Goal: Task Accomplishment & Management: Manage account settings

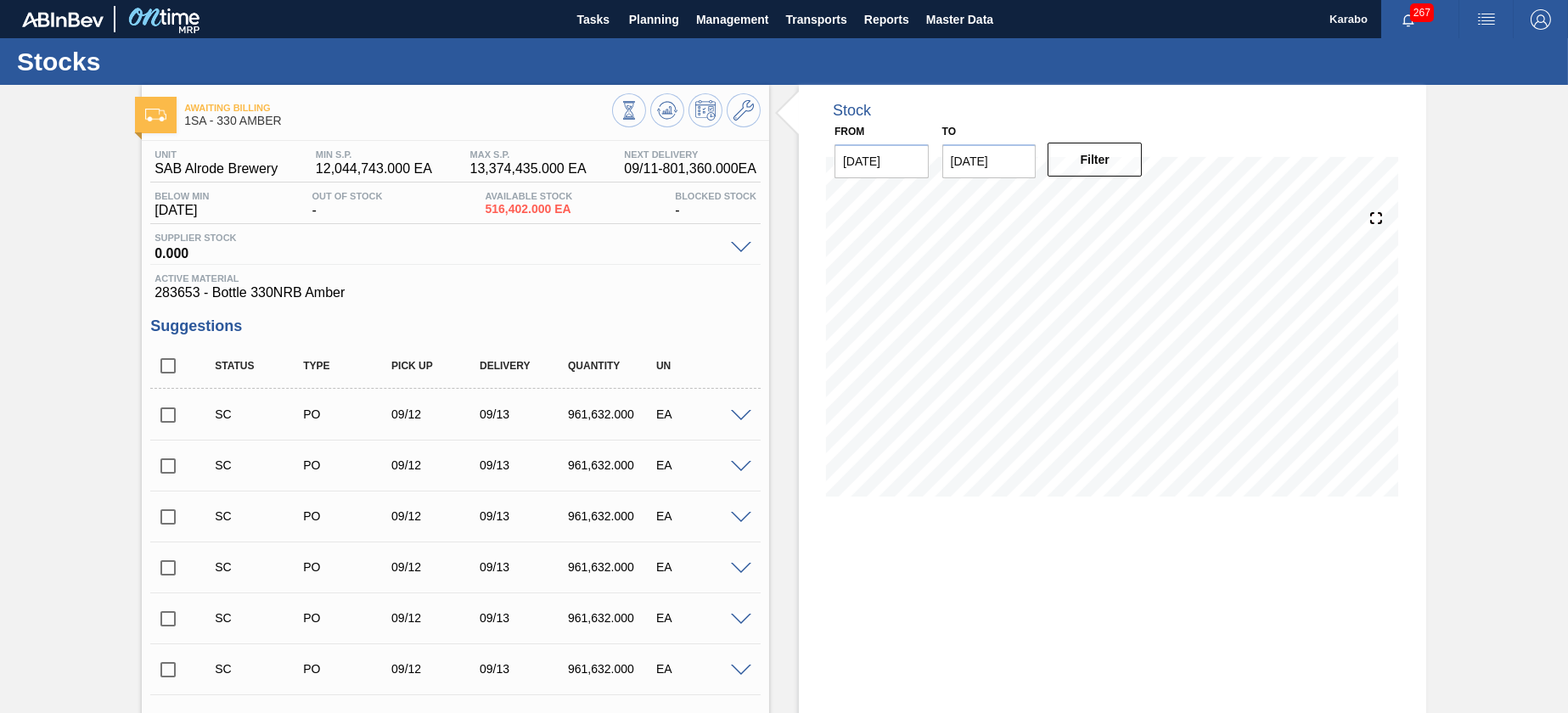
scroll to position [630, 0]
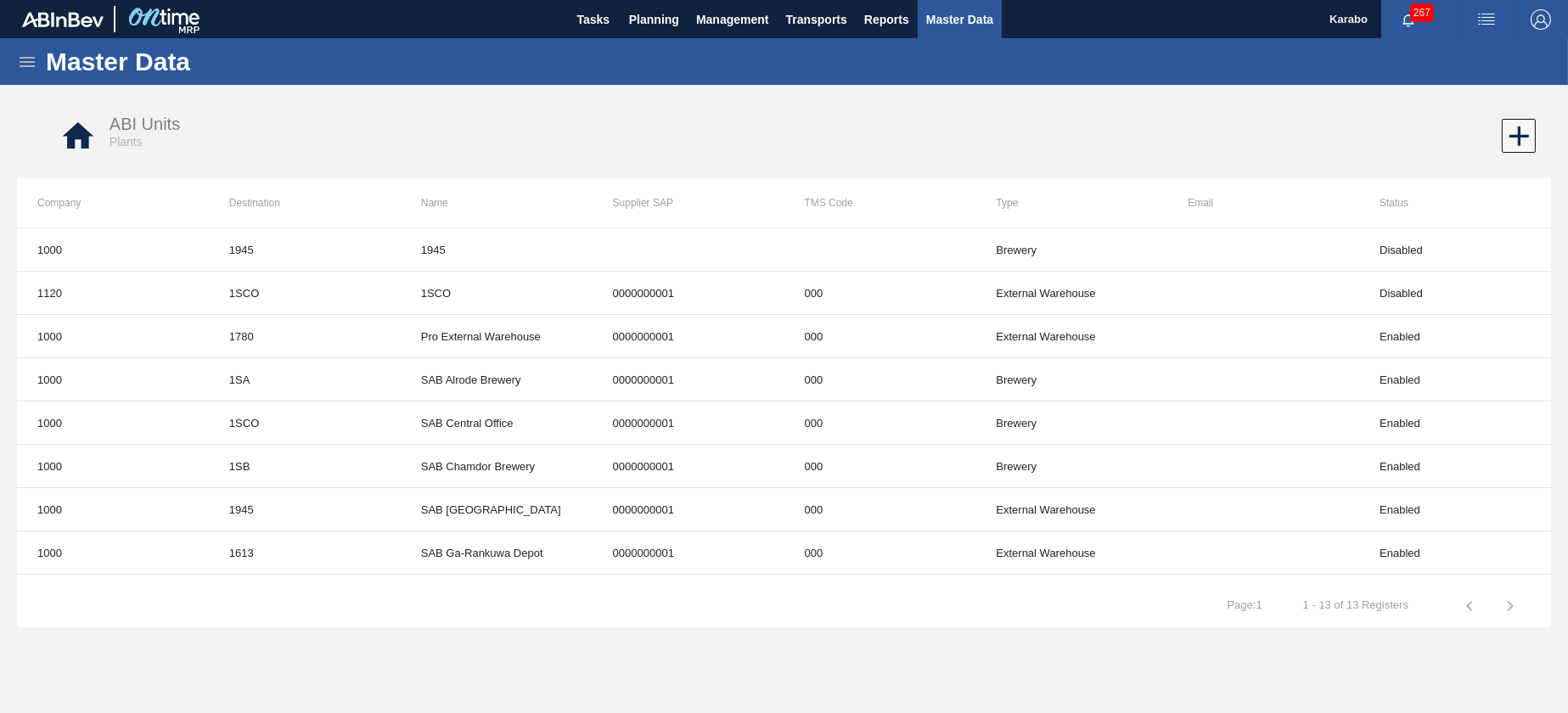
click at [35, 67] on icon at bounding box center [27, 61] width 20 height 20
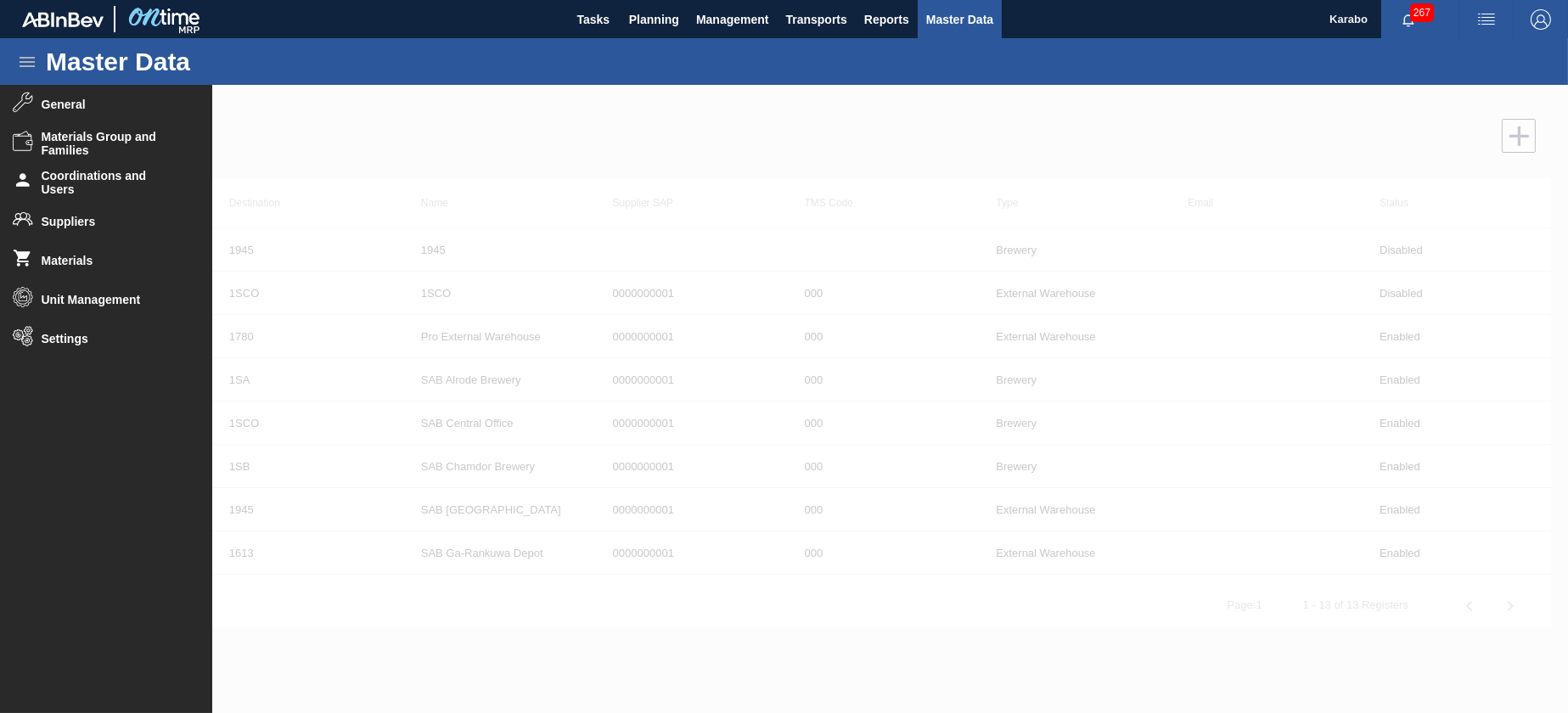
click at [389, 150] on div at bounding box center [784, 399] width 1568 height 628
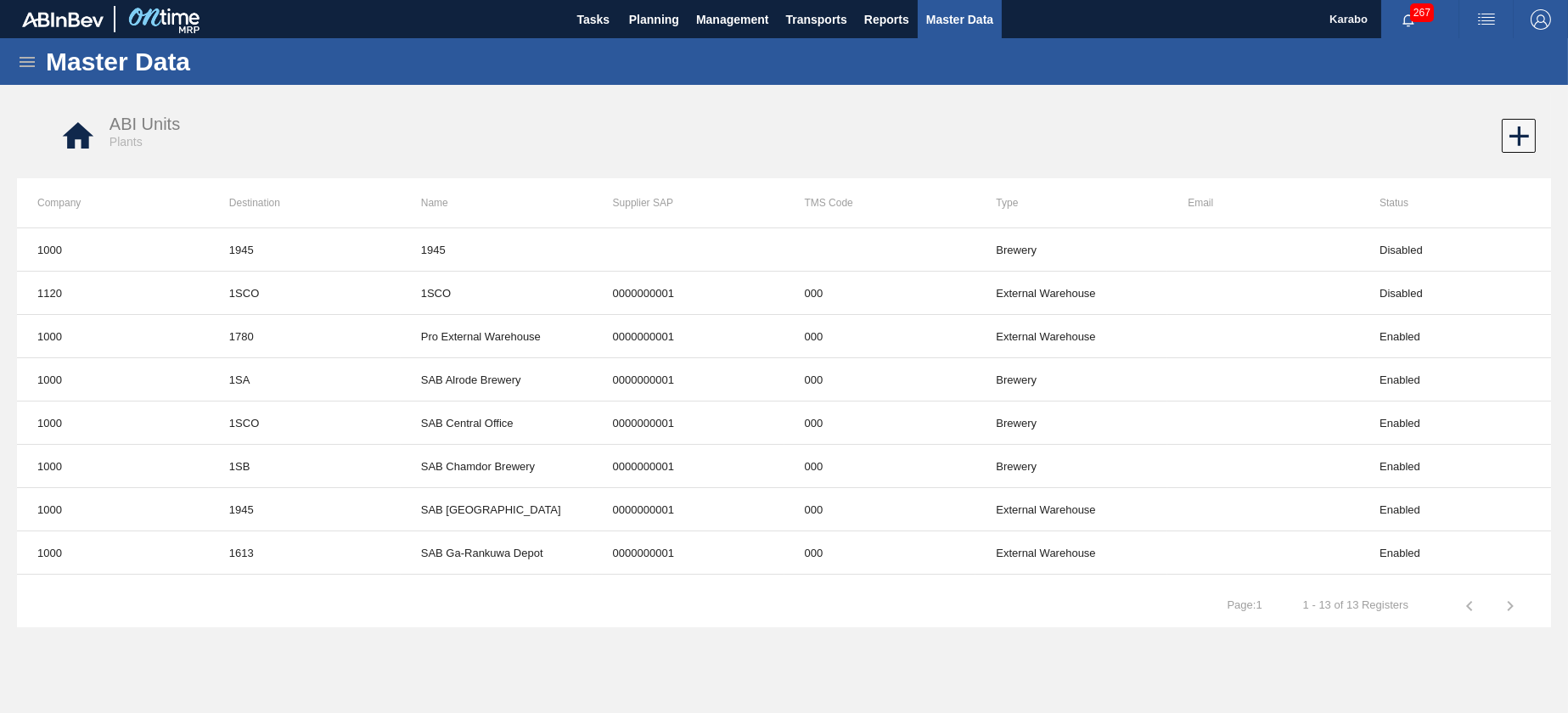
click at [331, 125] on div "ABI Units Plants" at bounding box center [453, 131] width 689 height 35
click at [29, 63] on icon at bounding box center [27, 61] width 20 height 20
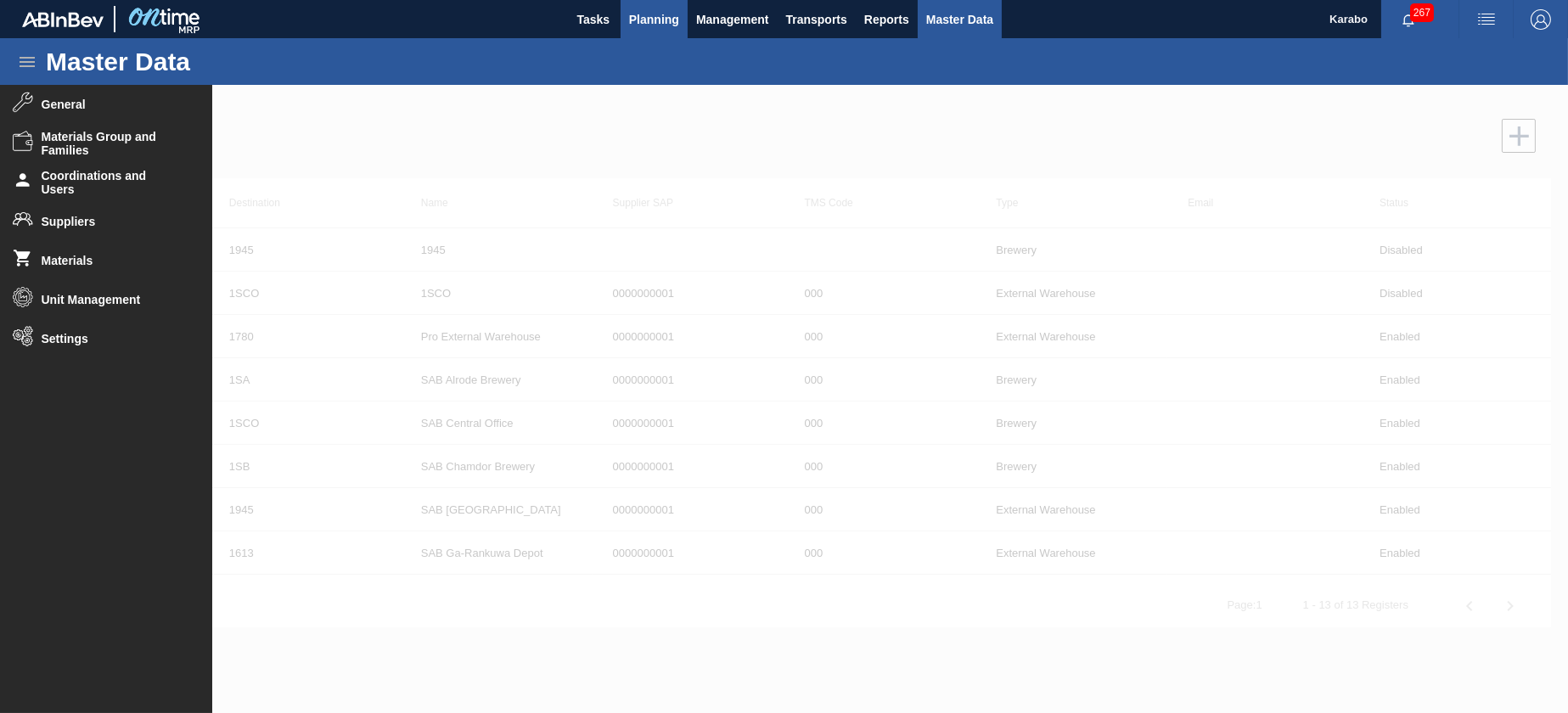
click at [664, 26] on span "Planning" at bounding box center [654, 20] width 50 height 20
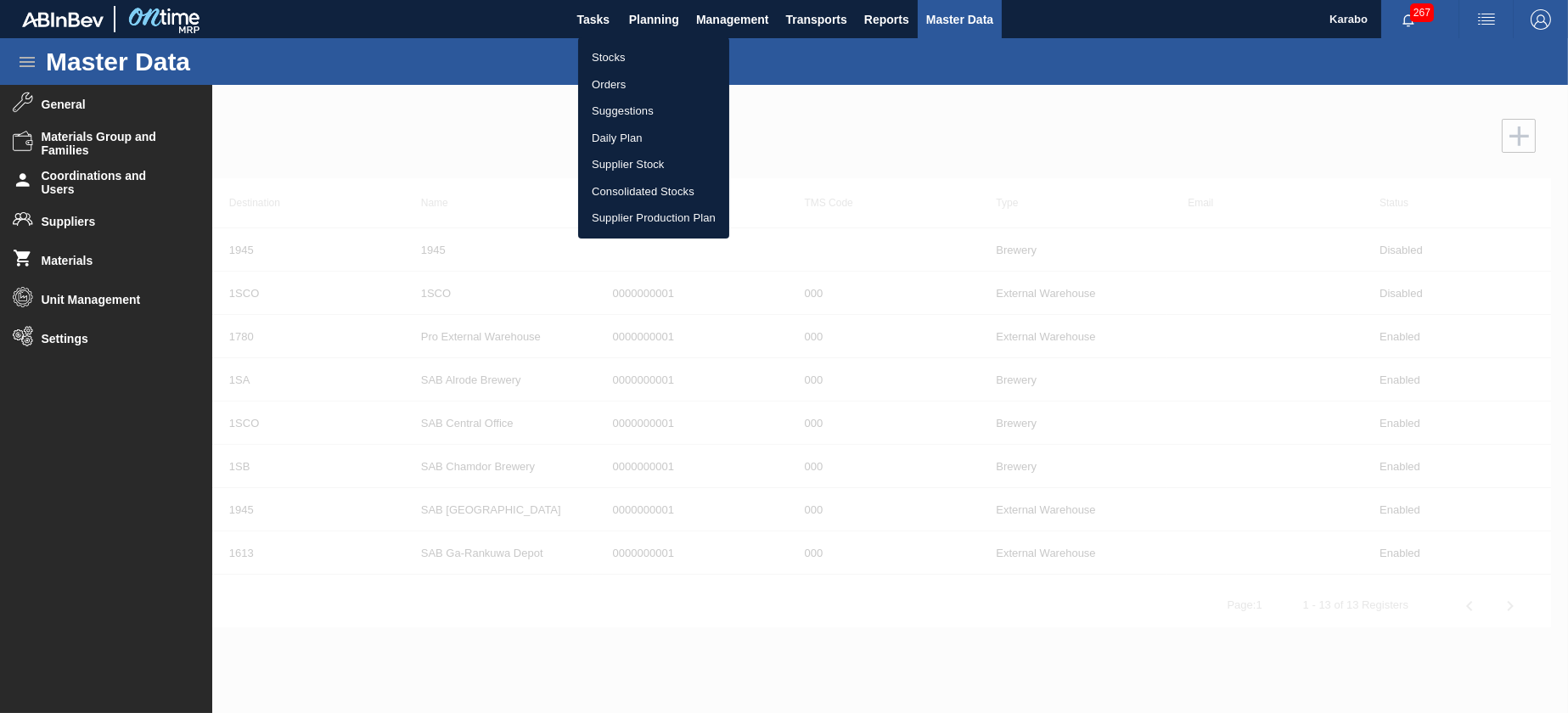
click at [615, 43] on ul "Stocks Orders Suggestions Daily Plan Supplier Stock Consolidated Stocks Supplie…" at bounding box center [654, 137] width 151 height 201
click at [615, 47] on li "Stocks" at bounding box center [654, 58] width 151 height 27
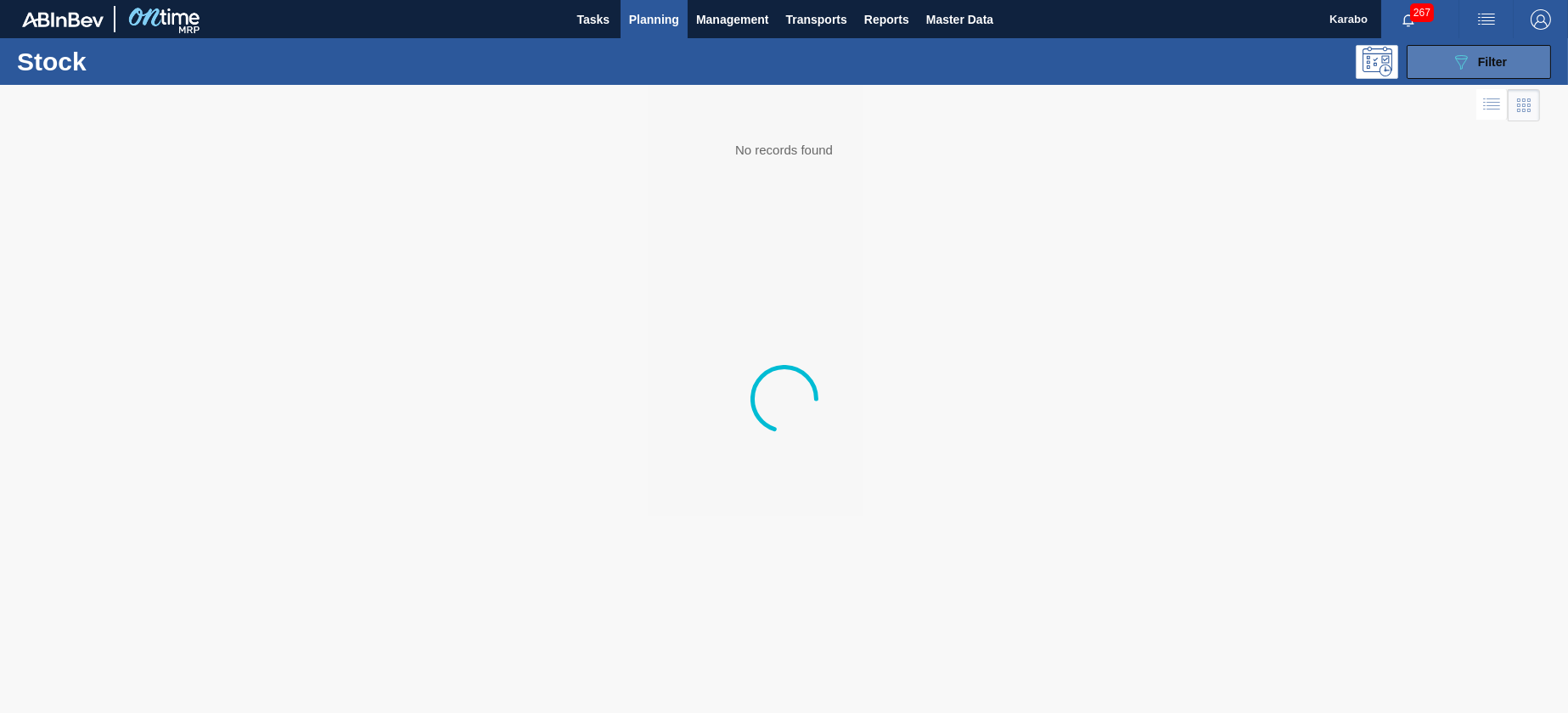
click at [1452, 68] on icon "089F7B8B-B2A5-4AFE-B5C0-19BA573D28AC" at bounding box center [1461, 61] width 20 height 20
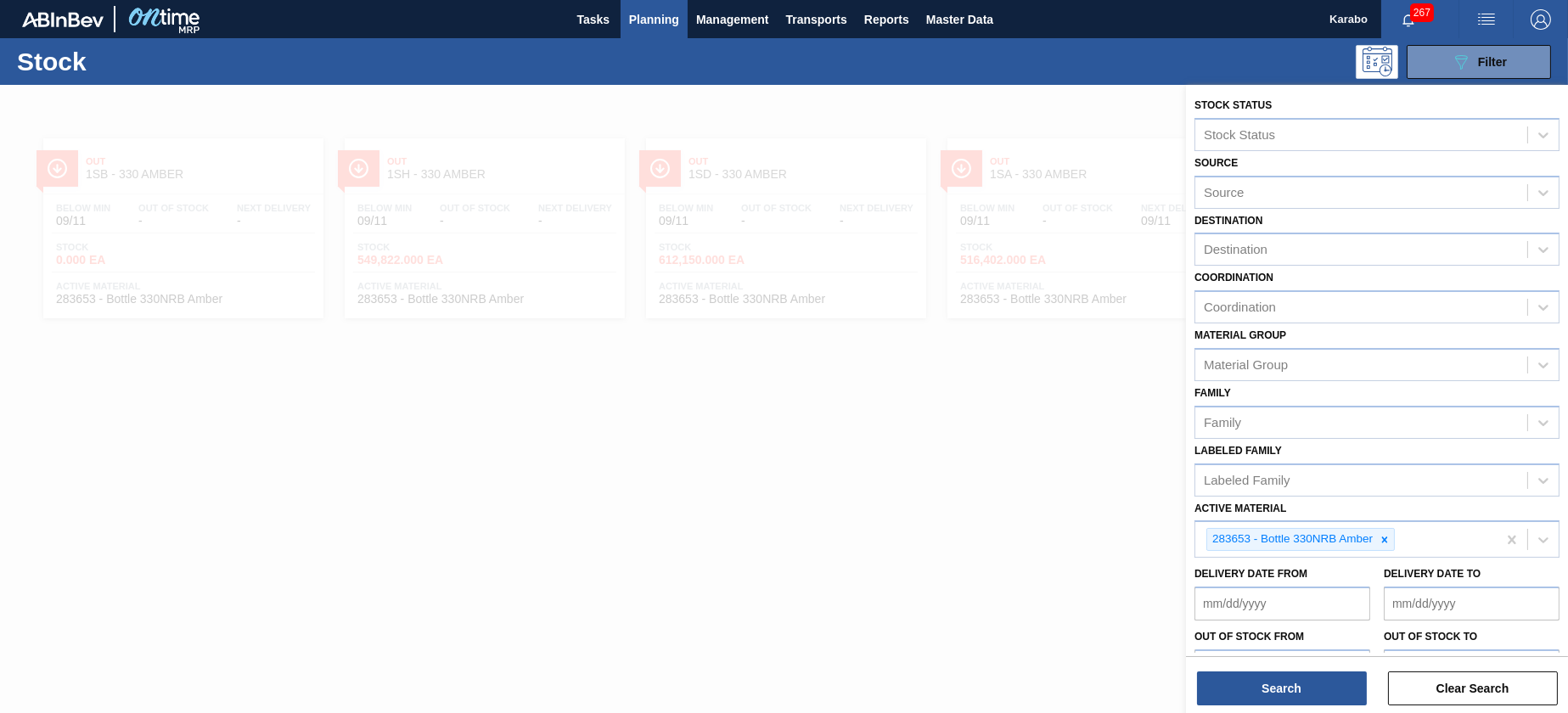
click at [811, 463] on div at bounding box center [784, 442] width 1568 height 713
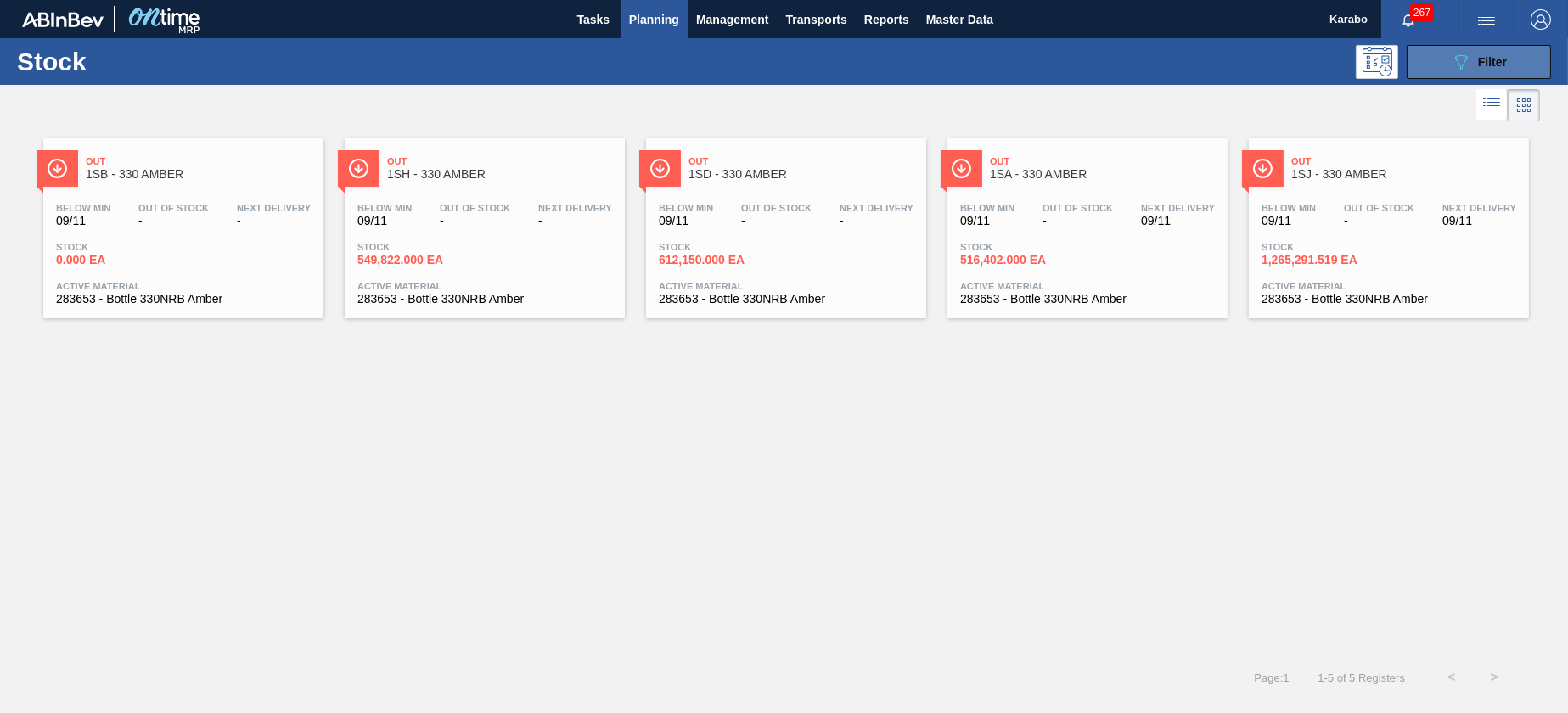
click at [1472, 52] on div "089F7B8B-B2A5-4AFE-B5C0-19BA573D28AC Filter" at bounding box center [1478, 61] width 56 height 20
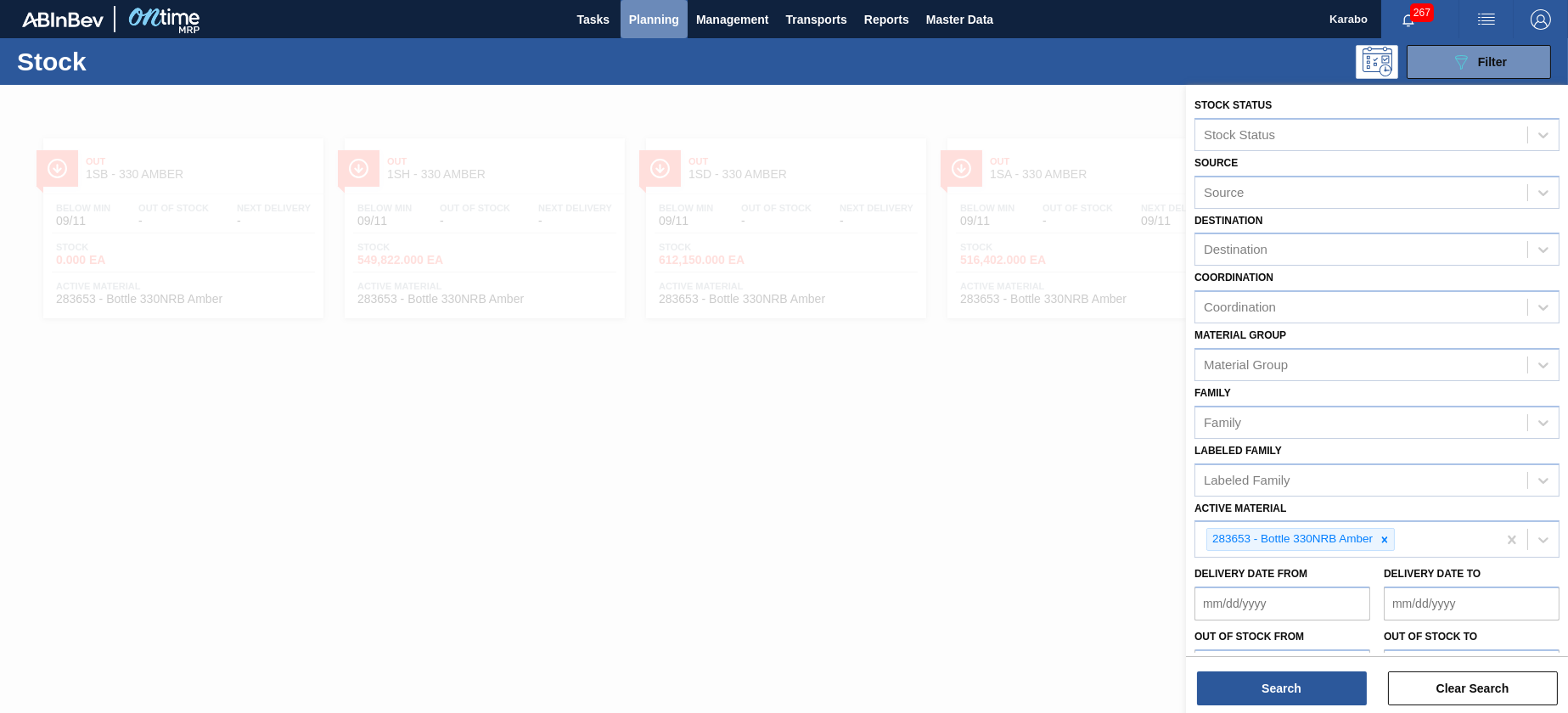
click at [638, 18] on span "Planning" at bounding box center [654, 20] width 50 height 20
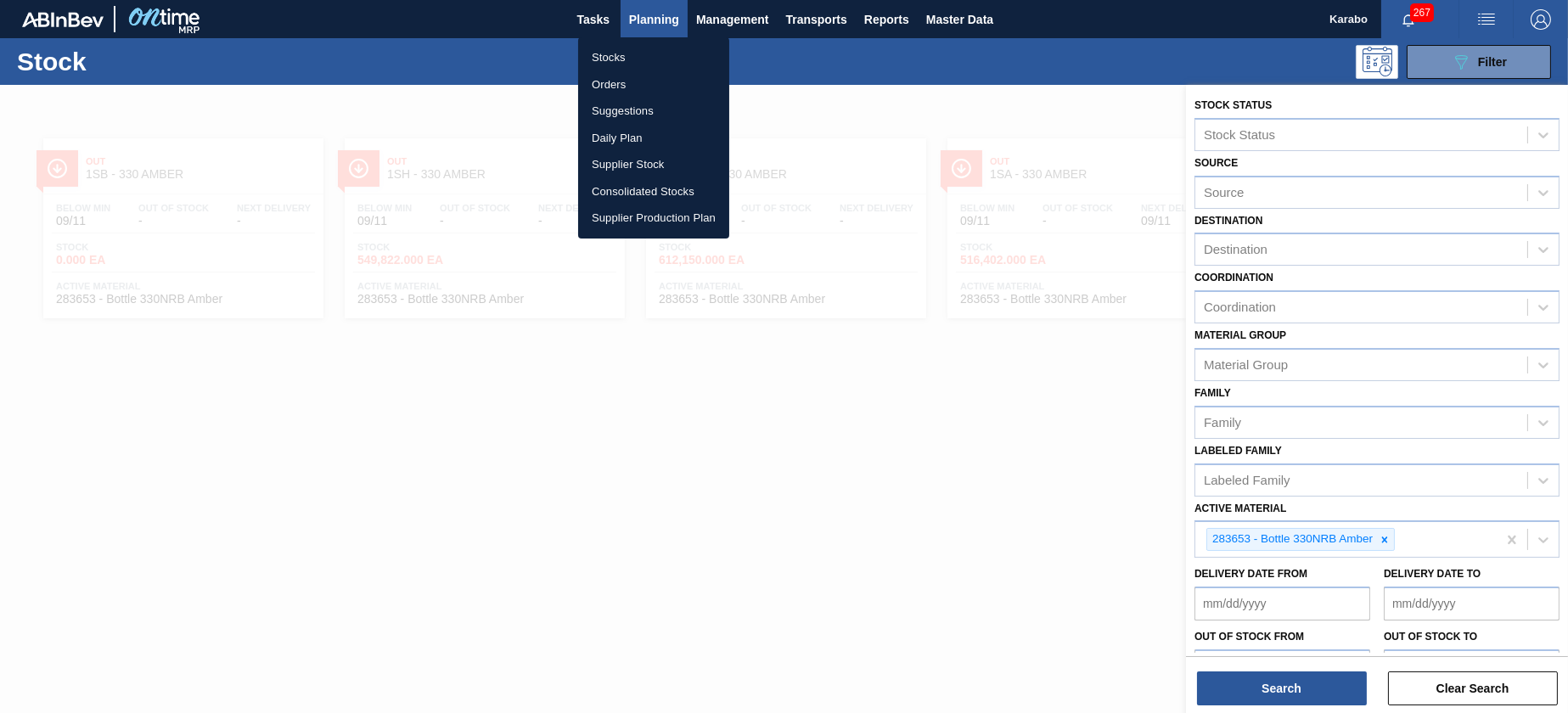
click at [661, 82] on li "Orders" at bounding box center [654, 84] width 151 height 27
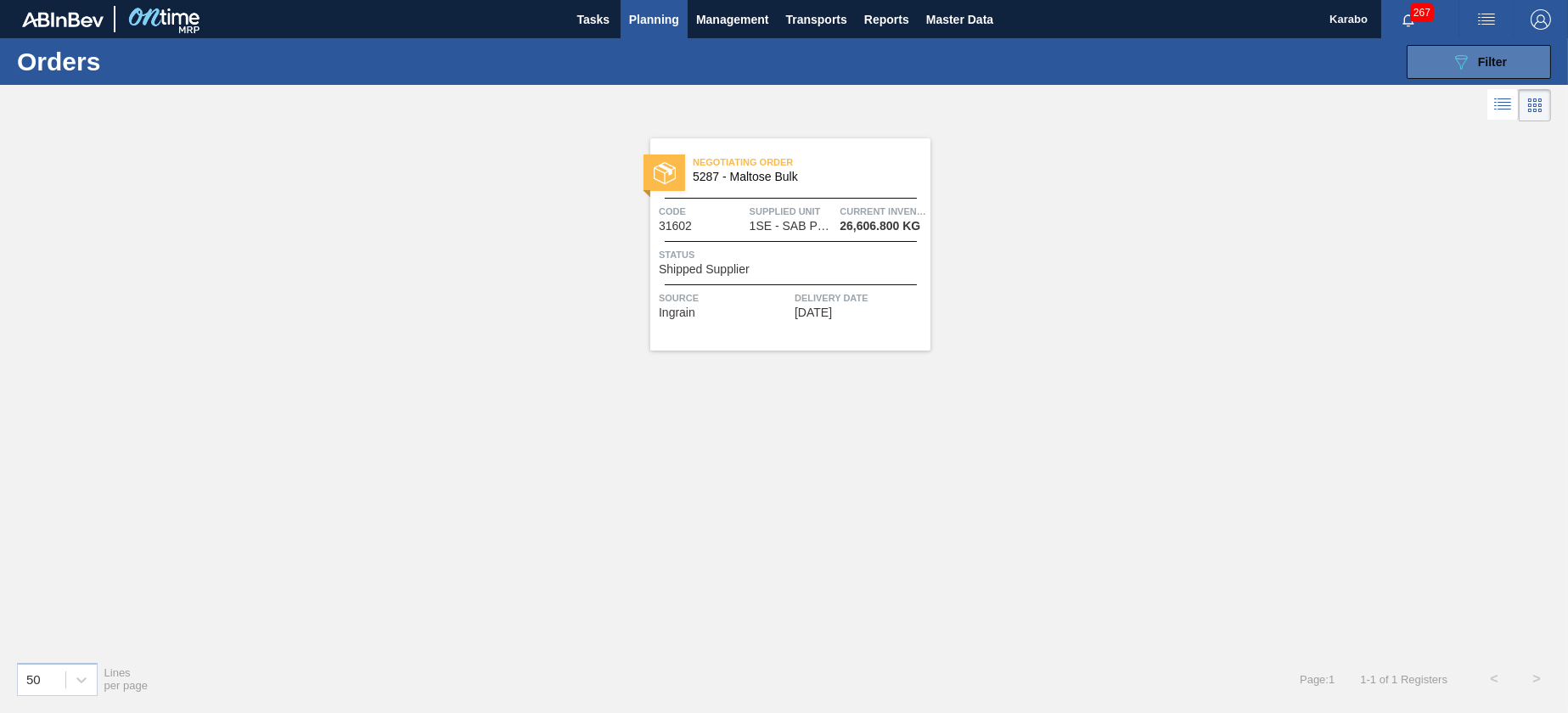
click at [1474, 60] on div "089F7B8B-B2A5-4AFE-B5C0-19BA573D28AC Filter" at bounding box center [1478, 61] width 56 height 20
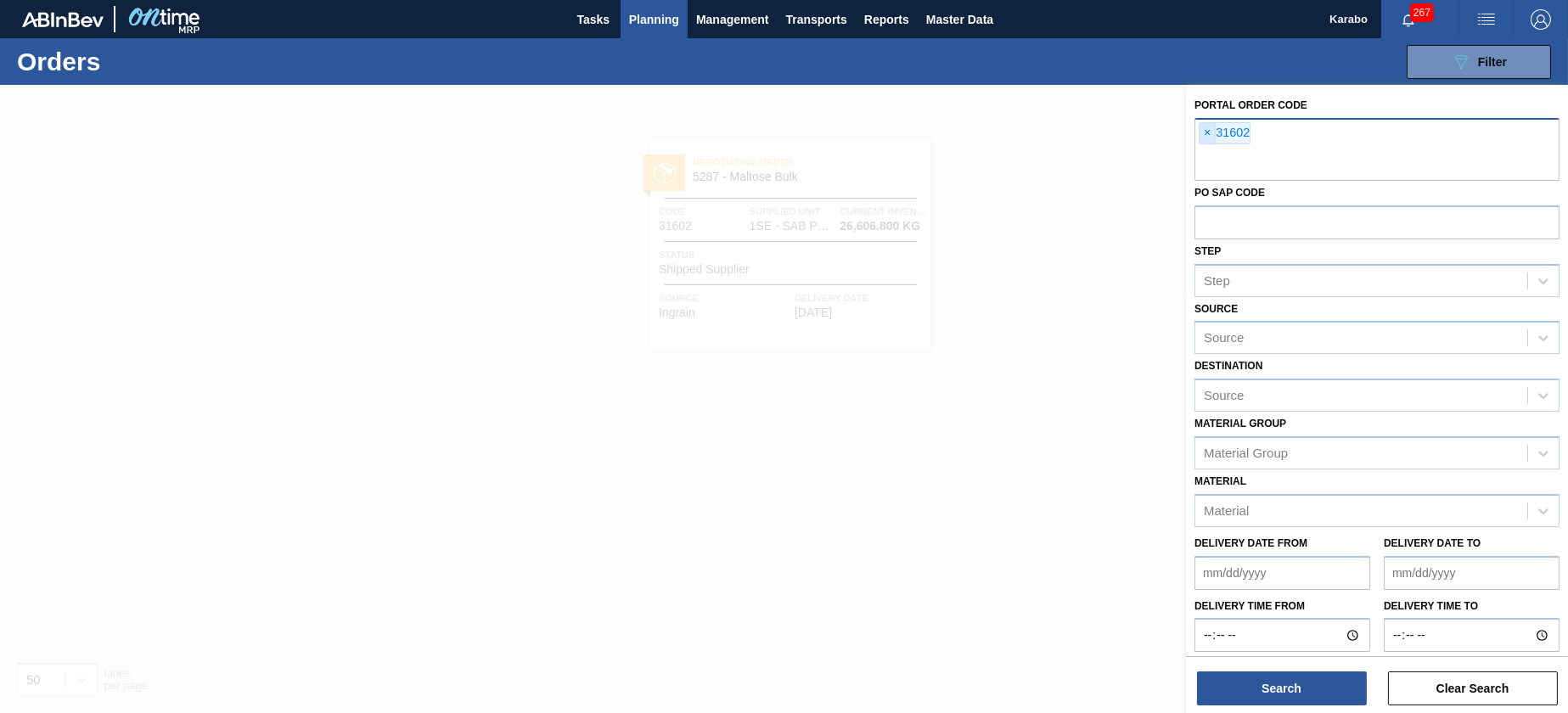
click at [1208, 137] on span "×" at bounding box center [1207, 133] width 16 height 20
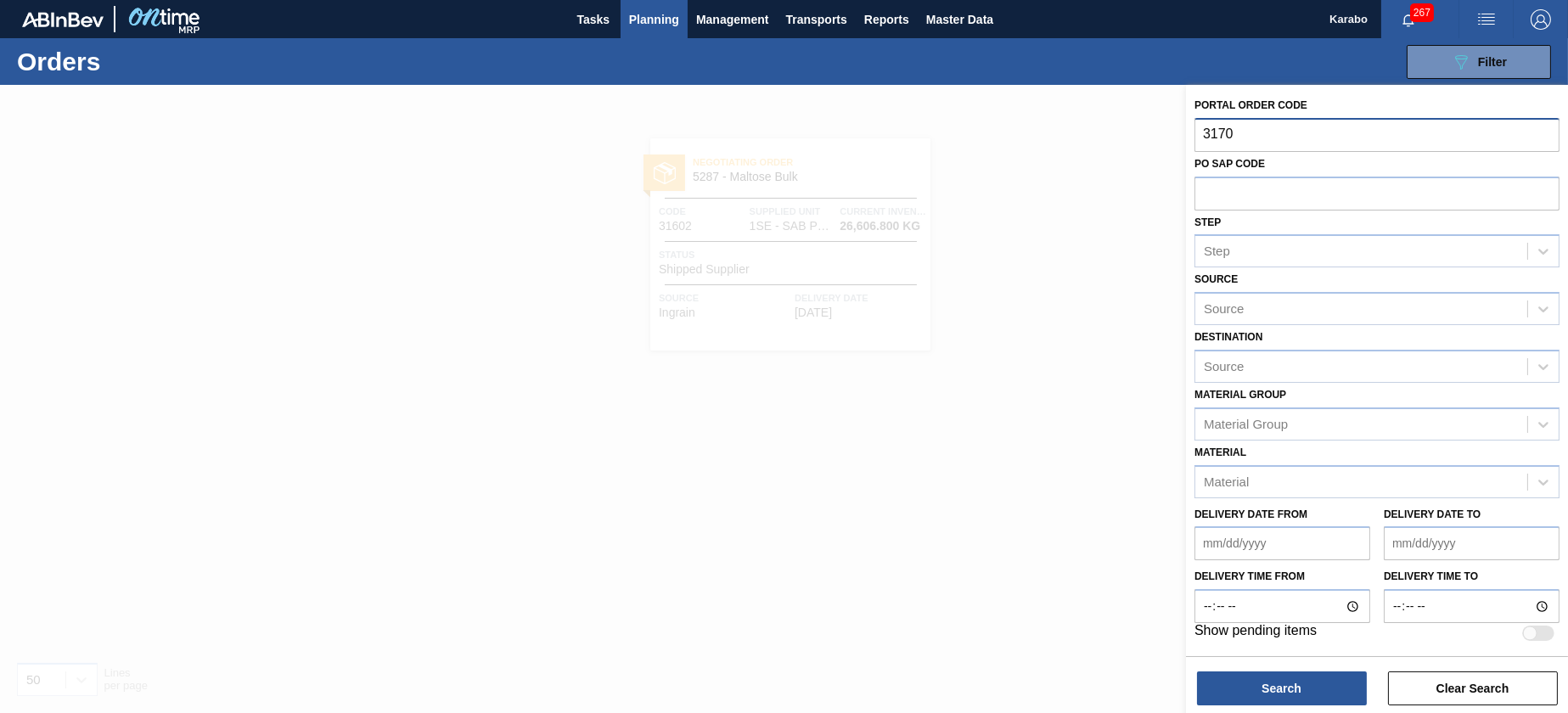
type input "31706"
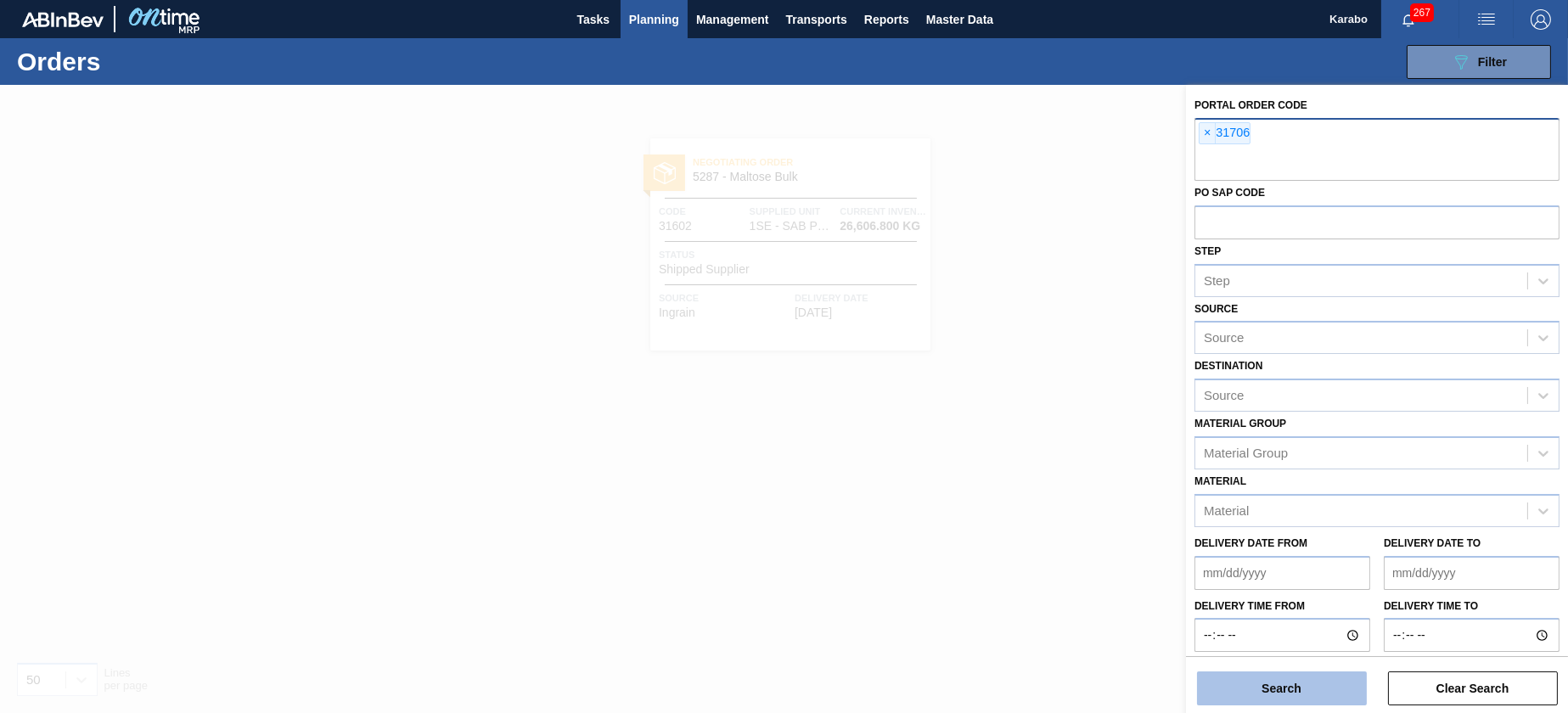
click at [1313, 678] on button "Search" at bounding box center [1281, 688] width 169 height 34
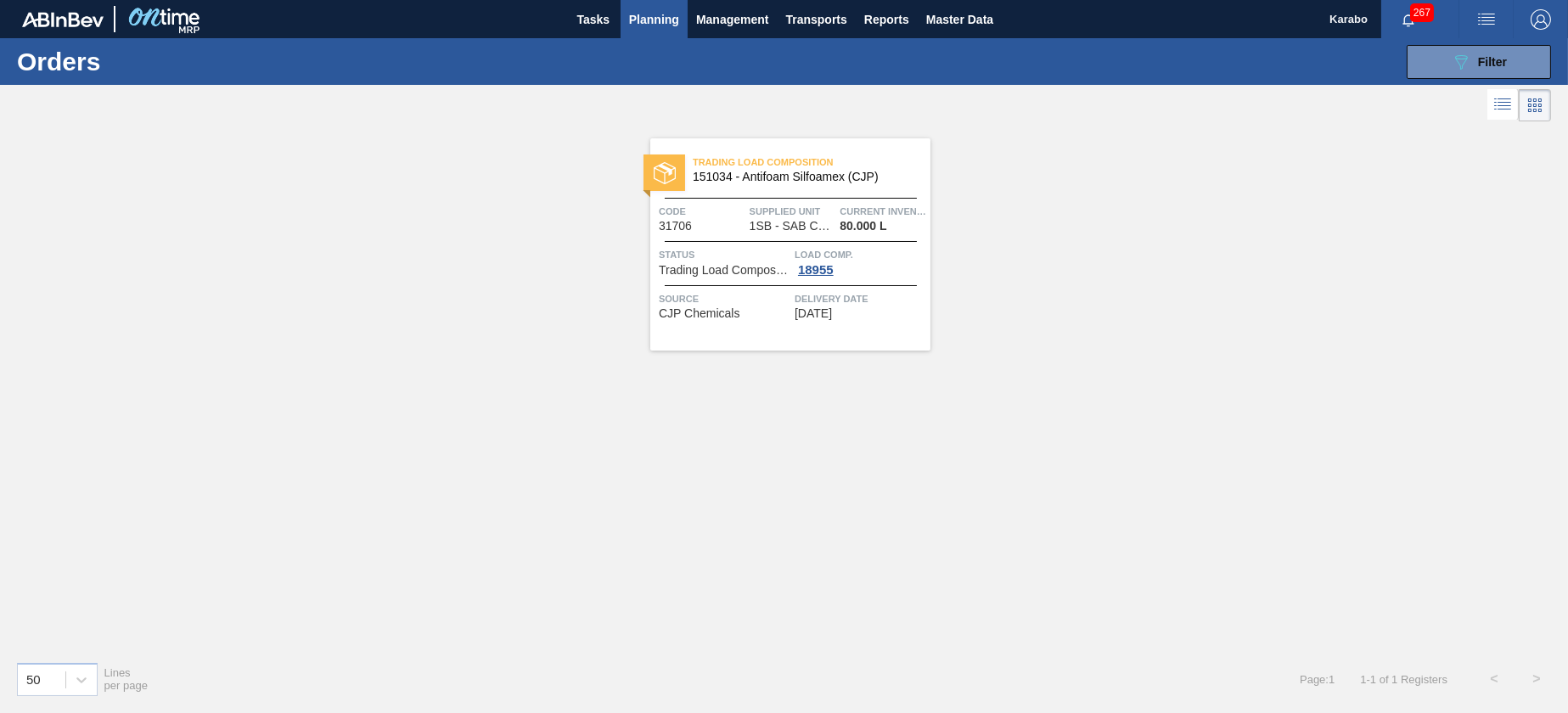
click at [690, 248] on span "Status" at bounding box center [725, 255] width 131 height 17
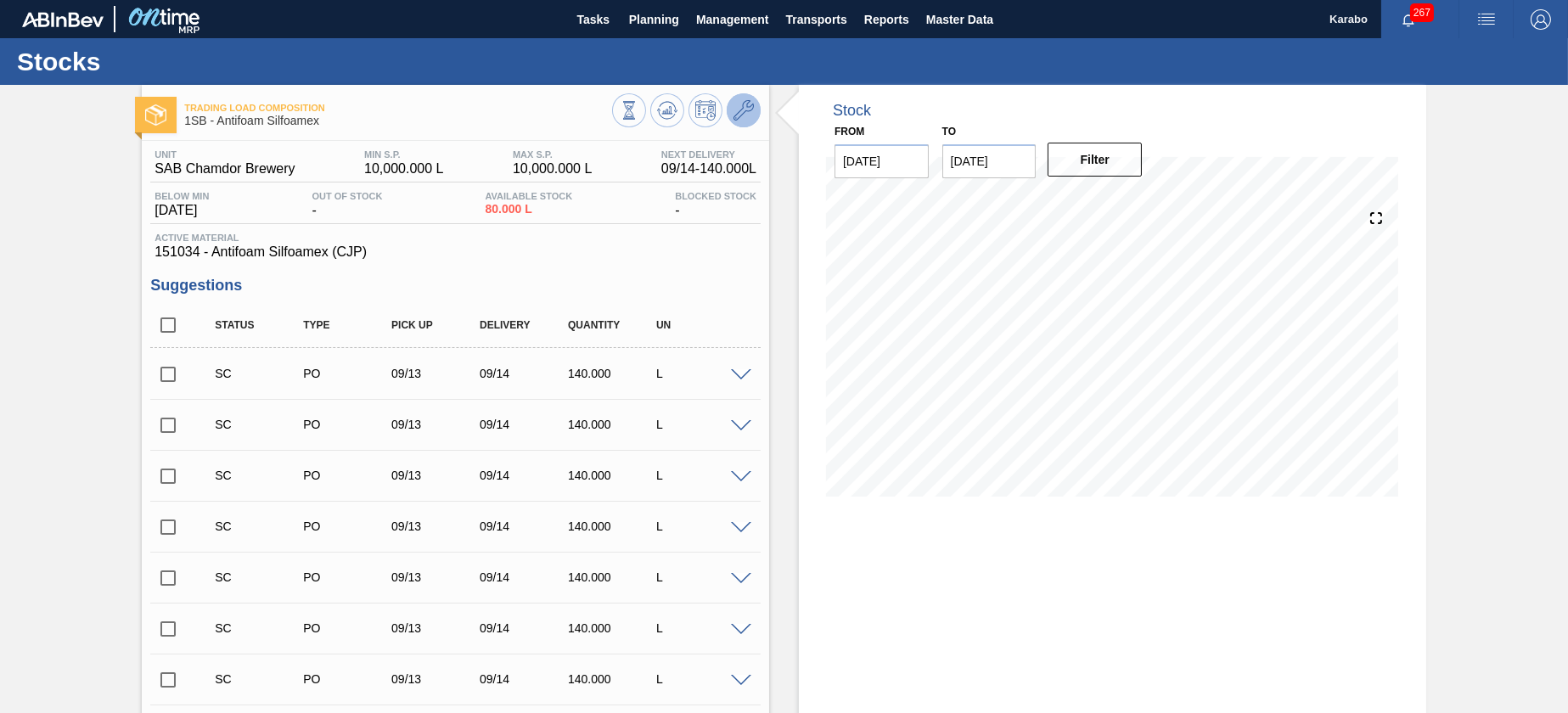
click at [741, 113] on icon at bounding box center [743, 110] width 20 height 20
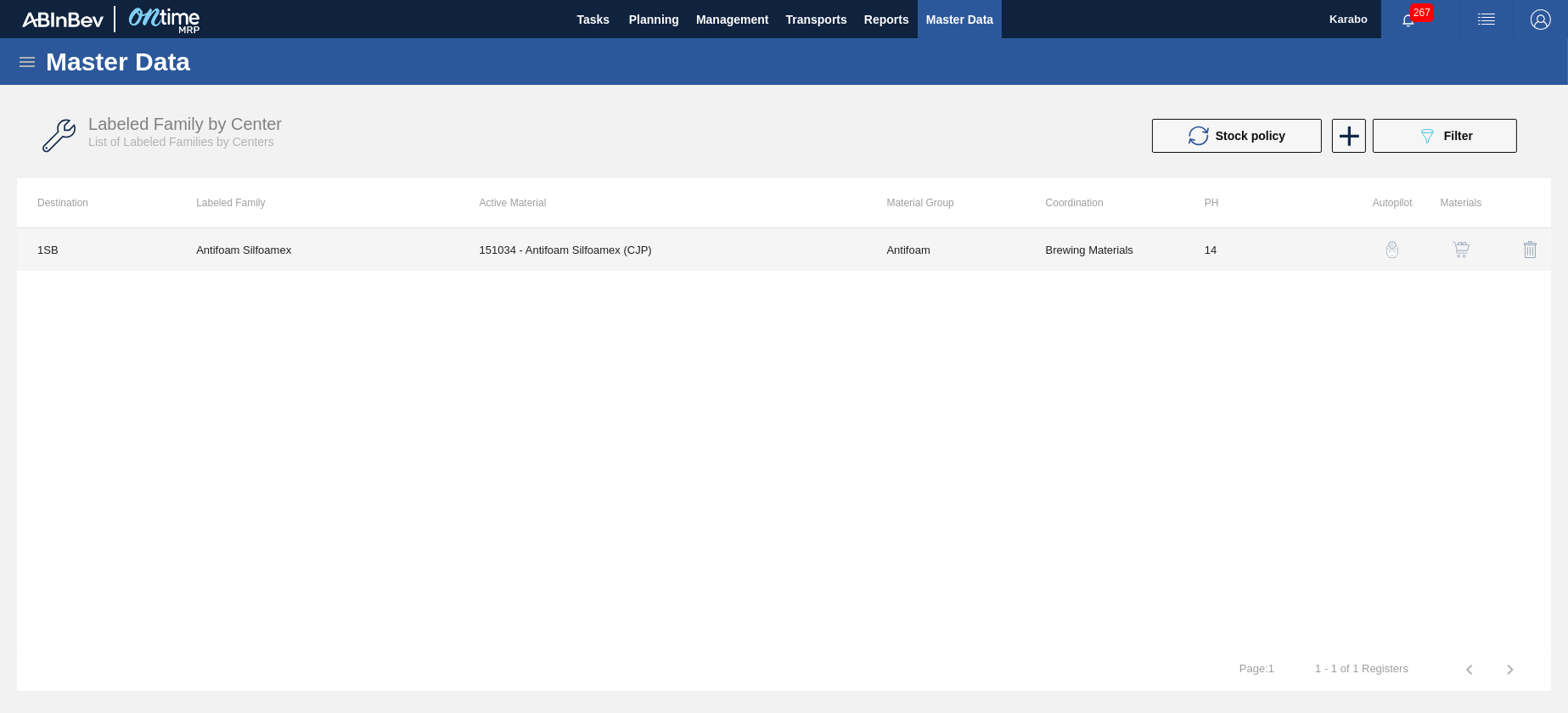
click at [656, 248] on td "151034 - Antifoam Silfoamex (CJP)" at bounding box center [662, 249] width 407 height 43
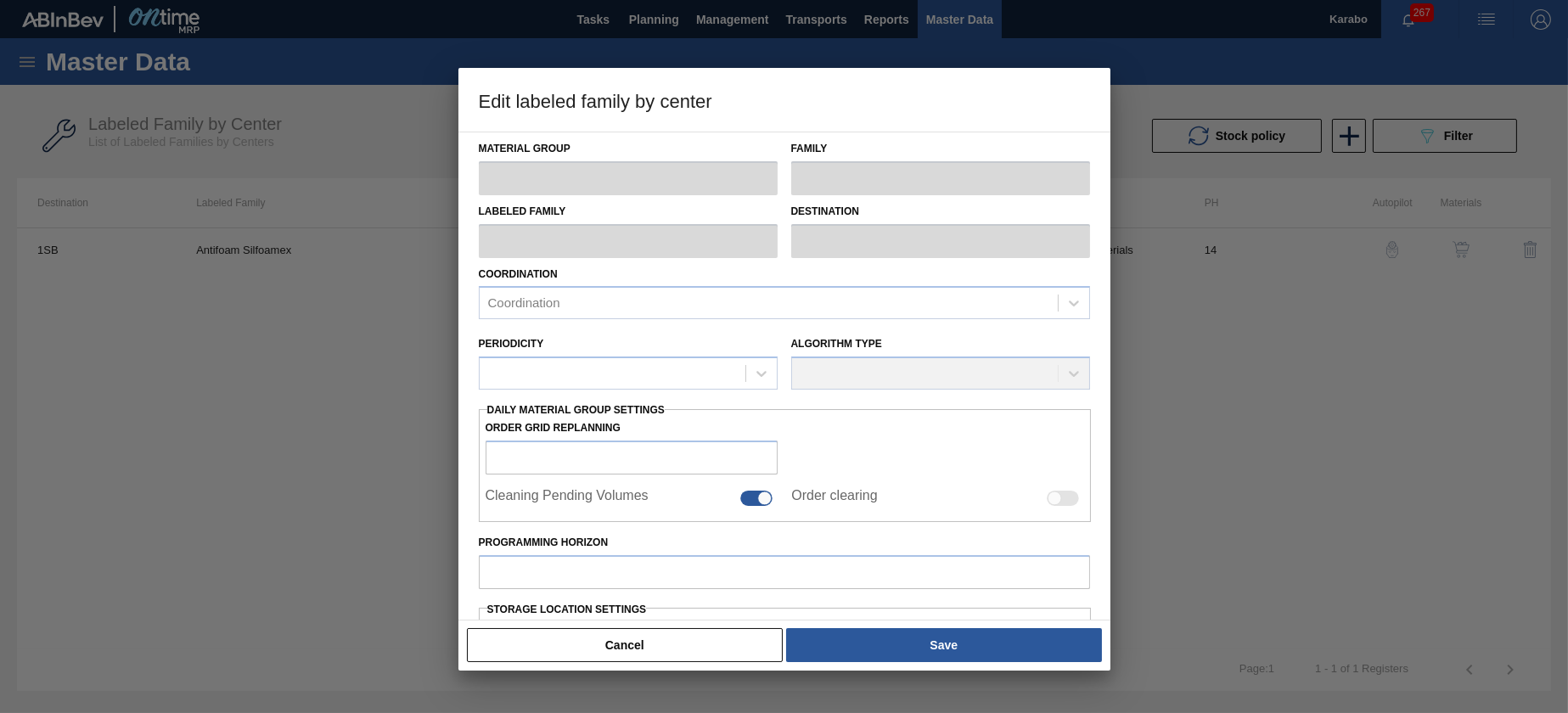
type input "Antifoam"
type input "Antifoam Silfoamex"
type input "1SB - SAB Chamdor Brewery"
type input "14"
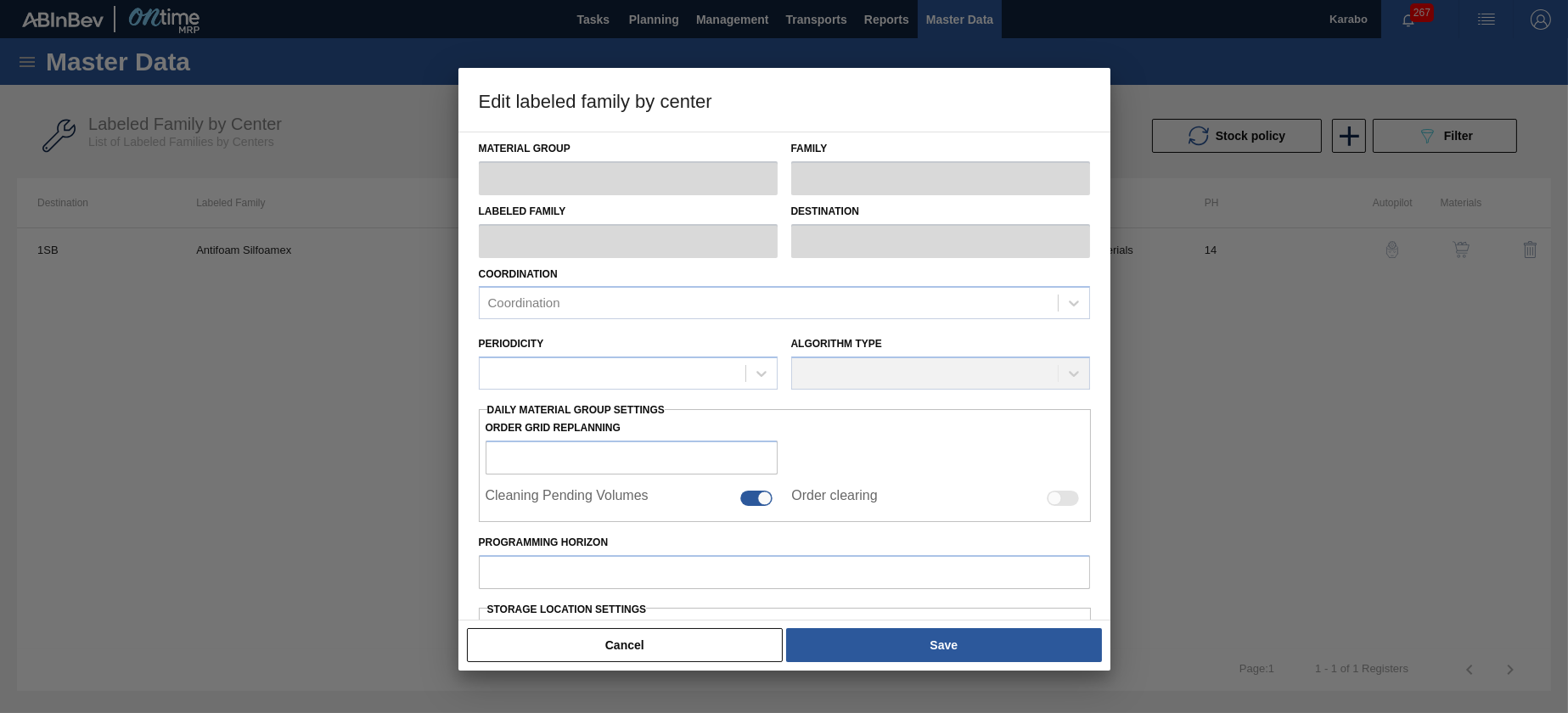
type input "10,000"
type input "100"
type input "10,000.000"
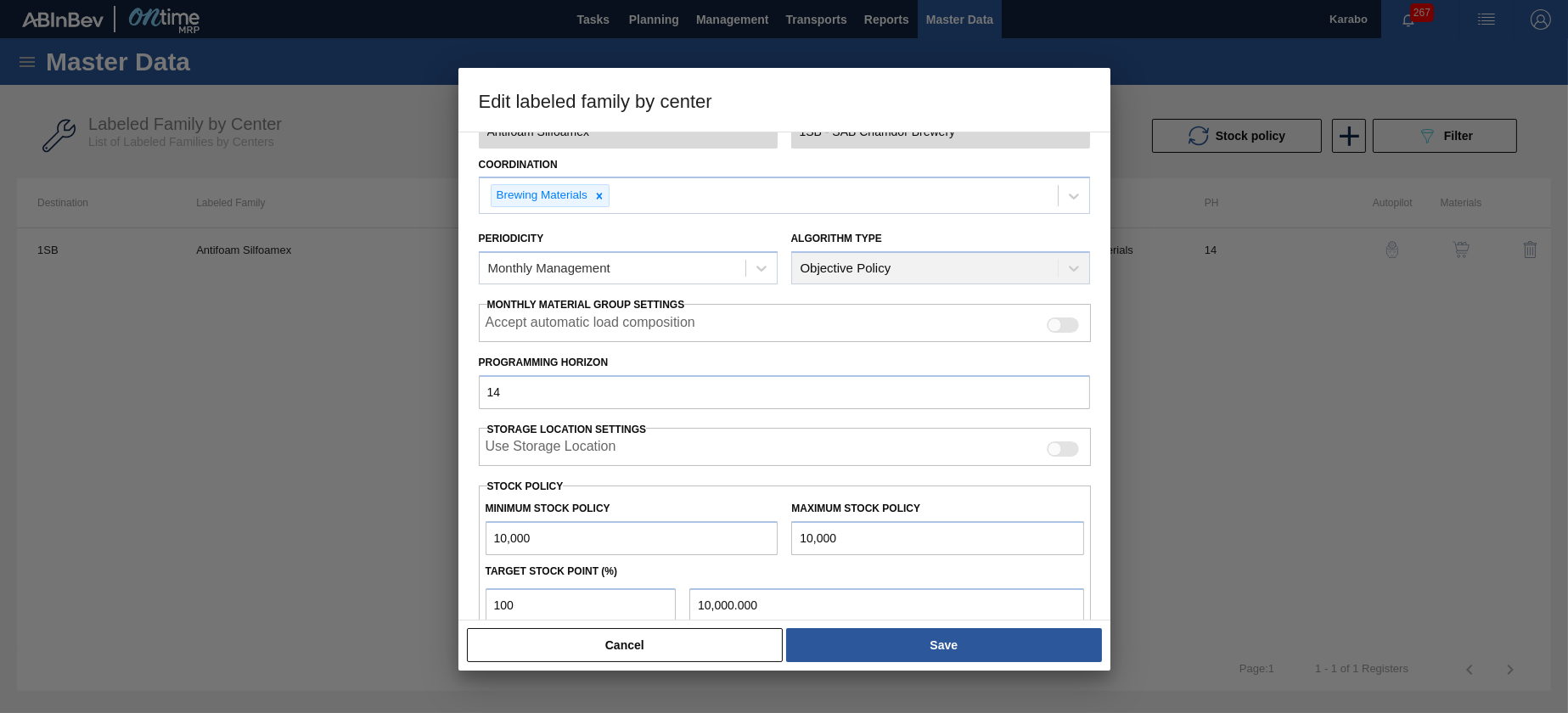
scroll to position [265, 0]
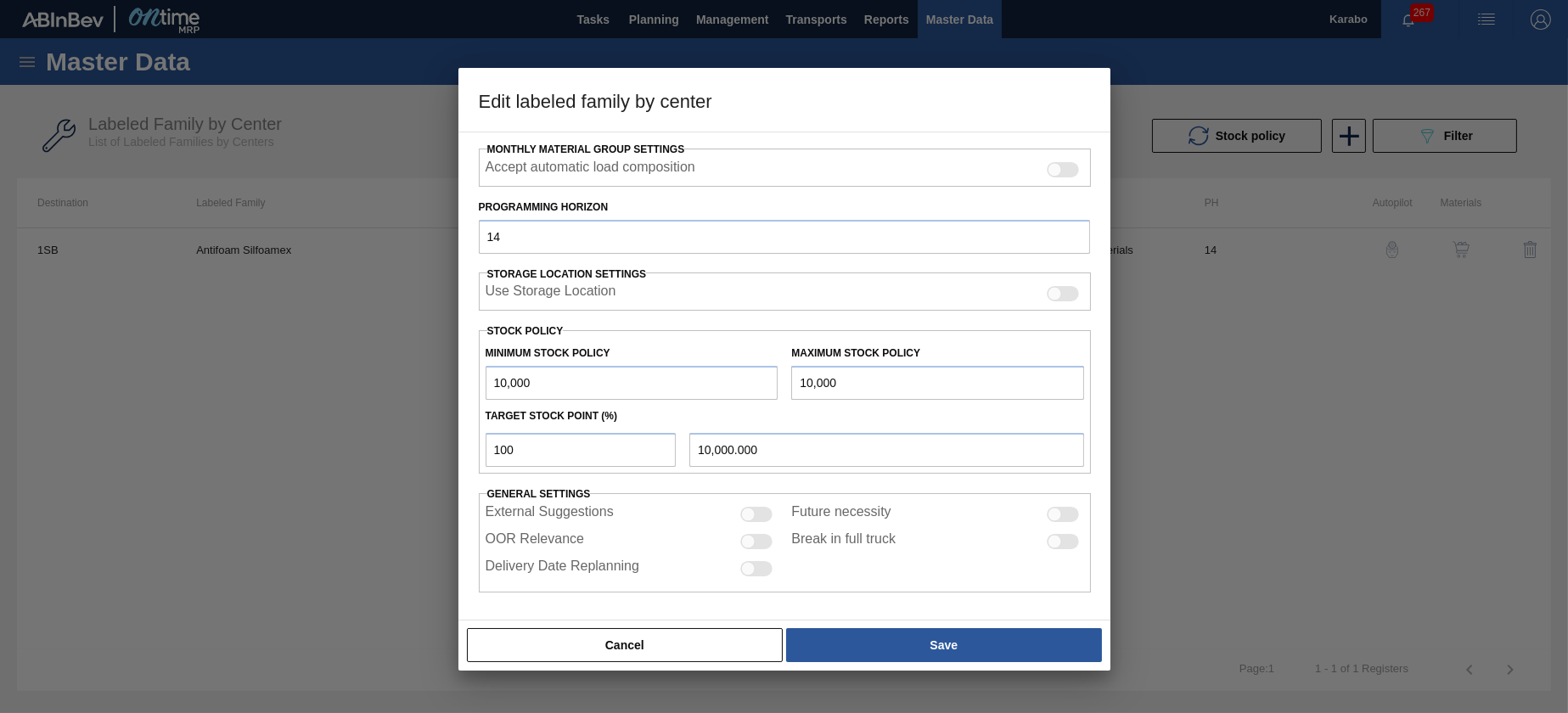
drag, startPoint x: 537, startPoint y: 382, endPoint x: 414, endPoint y: 375, distance: 123.2
click at [414, 375] on div "Edit labeled family by center Material Group Antifoam Family Antifoam Silfoamex…" at bounding box center [784, 356] width 1568 height 713
drag, startPoint x: 762, startPoint y: 381, endPoint x: 709, endPoint y: 374, distance: 53.5
click at [709, 374] on div "Minimum Stock Policy Maximum Stock Policy 10,000" at bounding box center [785, 368] width 613 height 63
type input "1"
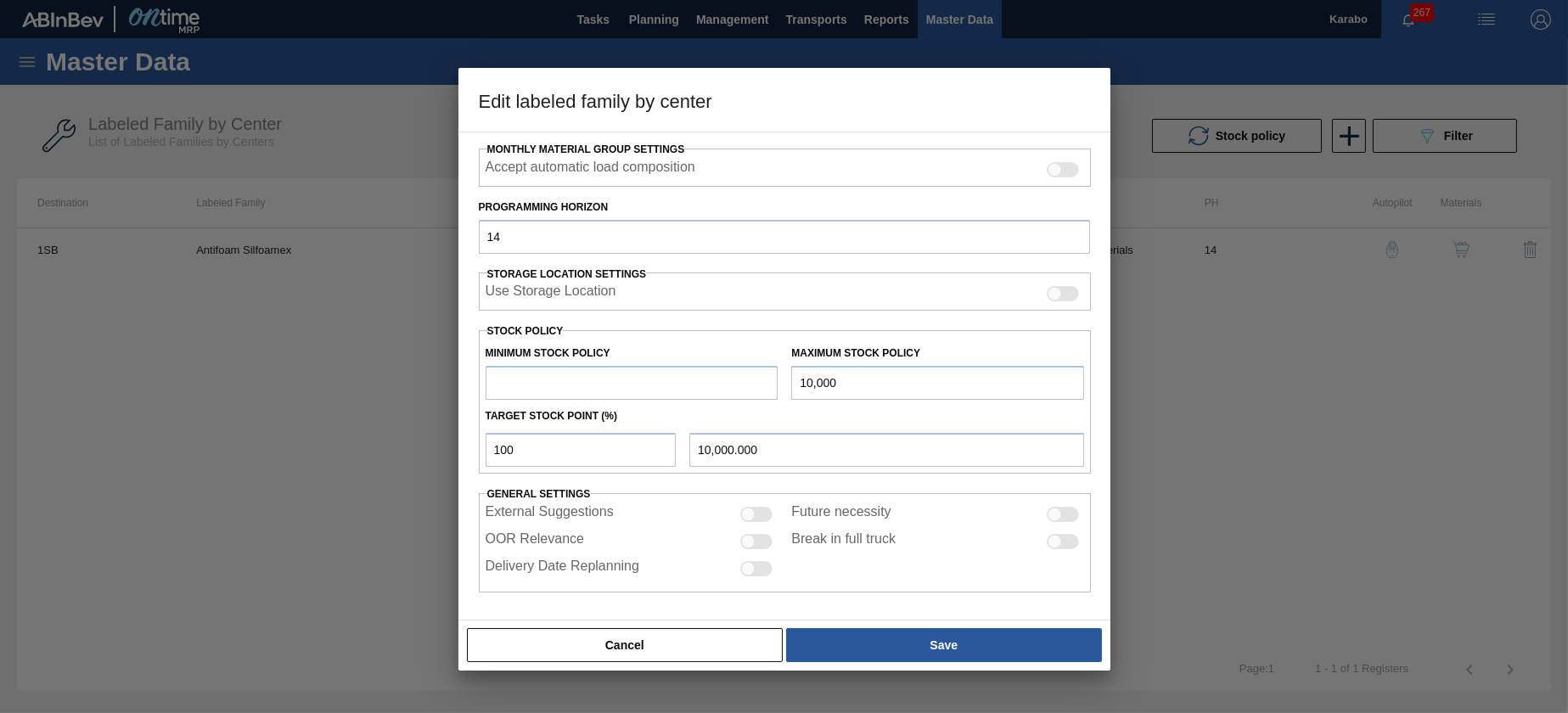
type input "1.000"
type input "10"
type input "10.000"
type input "100"
type input "100.000"
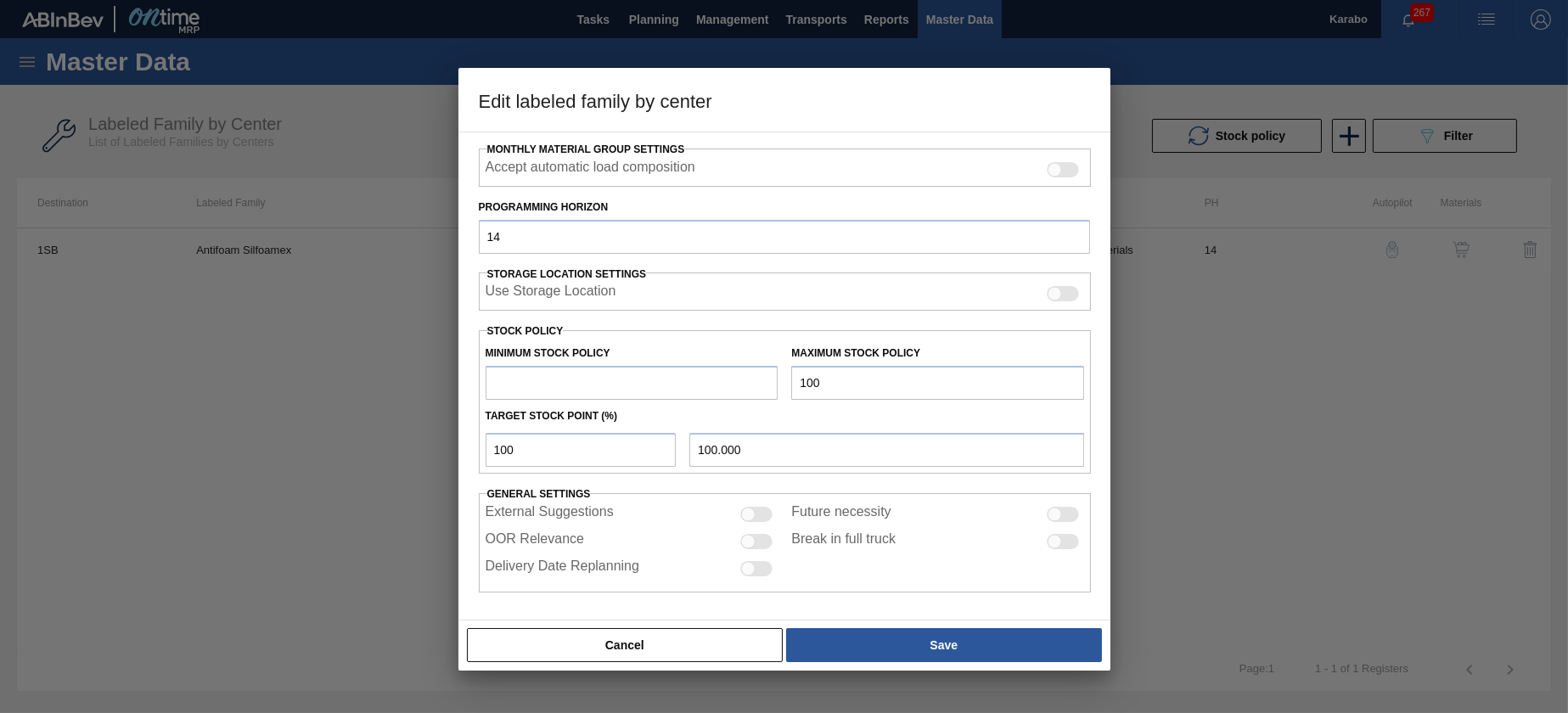
type input "1,000"
type input "1,000.000"
type input "10,000"
type input "10,000.000"
click at [701, 379] on input "text" at bounding box center [631, 383] width 293 height 34
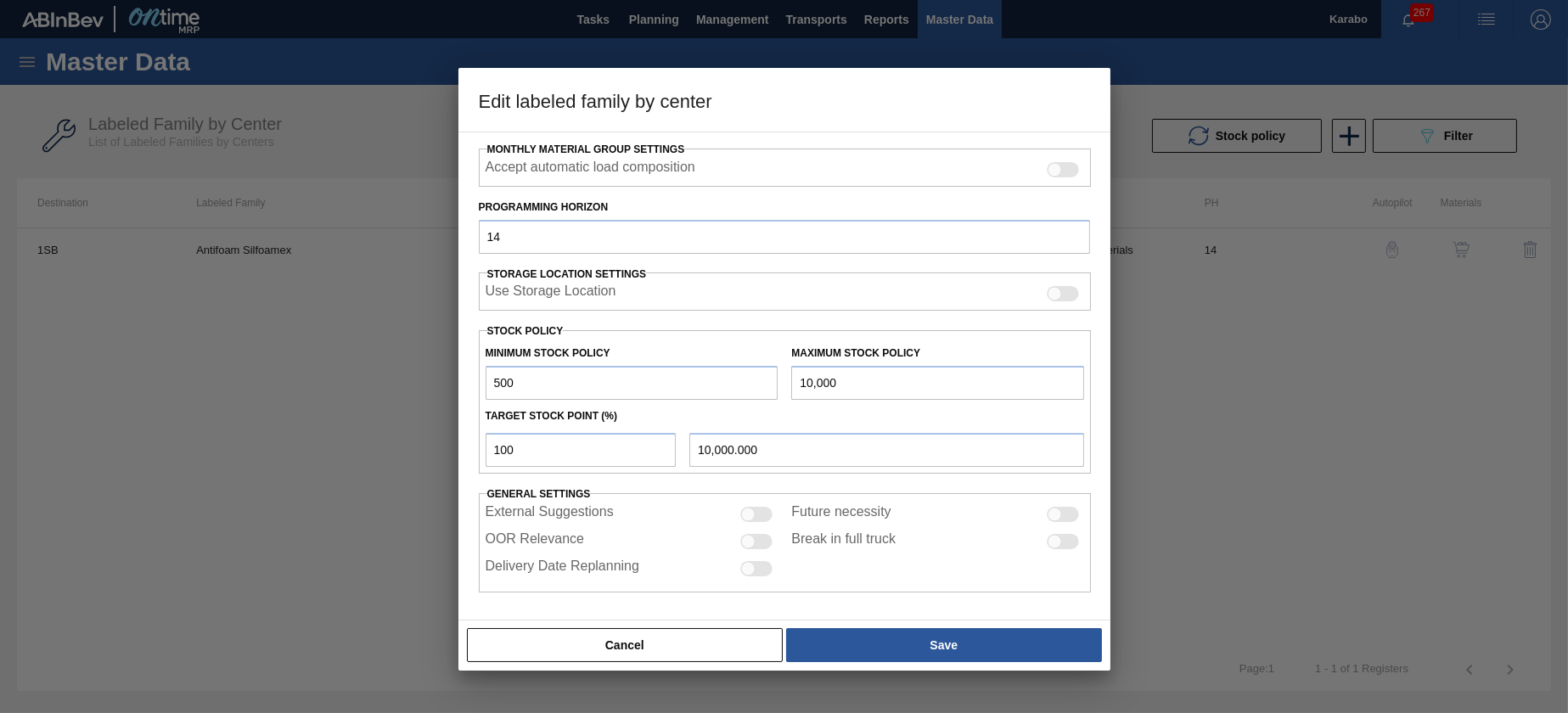
type input "500"
drag, startPoint x: 529, startPoint y: 454, endPoint x: 445, endPoint y: 443, distance: 84.7
click at [445, 443] on div "Edit labeled family by center Material Group Antifoam Family Antifoam Silfoamex…" at bounding box center [784, 356] width 1568 height 713
type input "5"
type input "975.000"
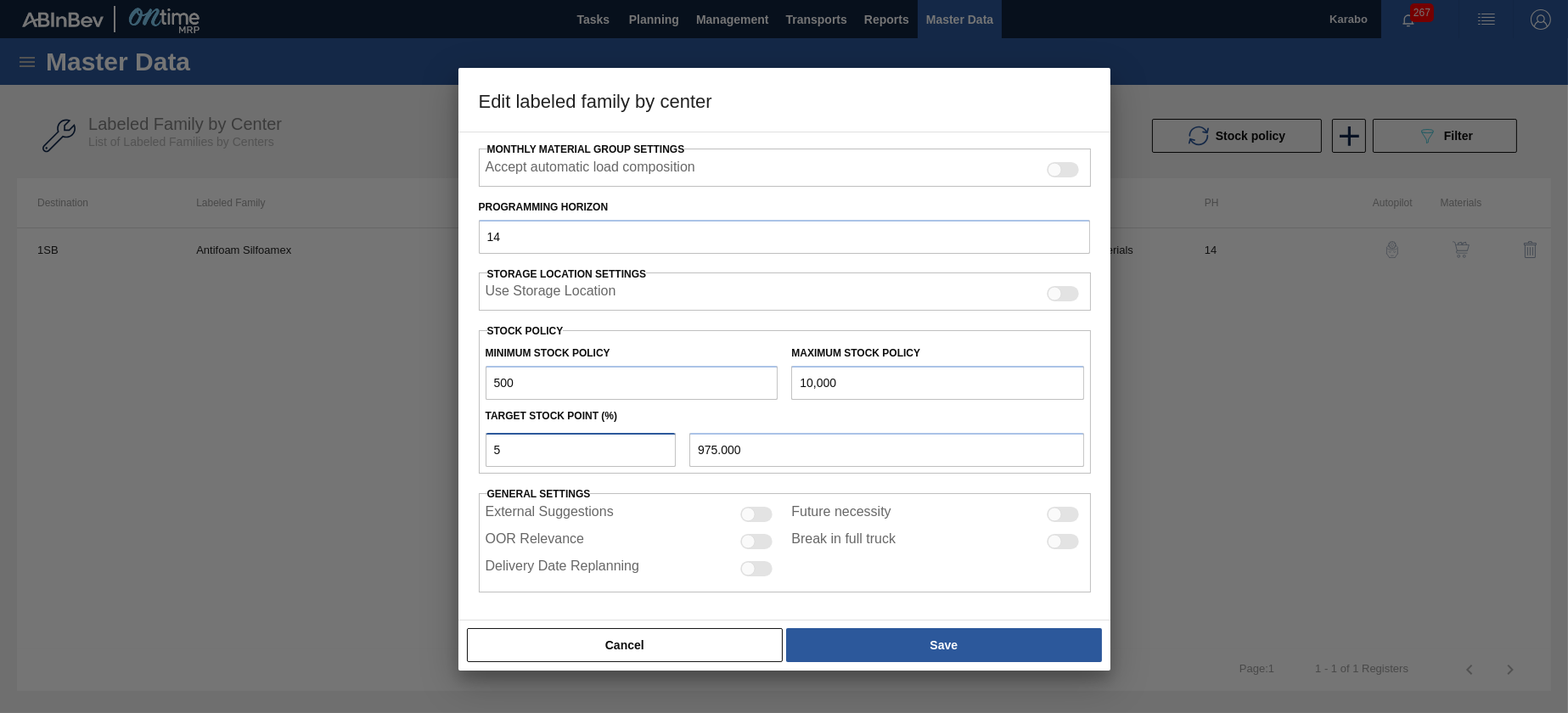
type input "50"
type input "5,250.000"
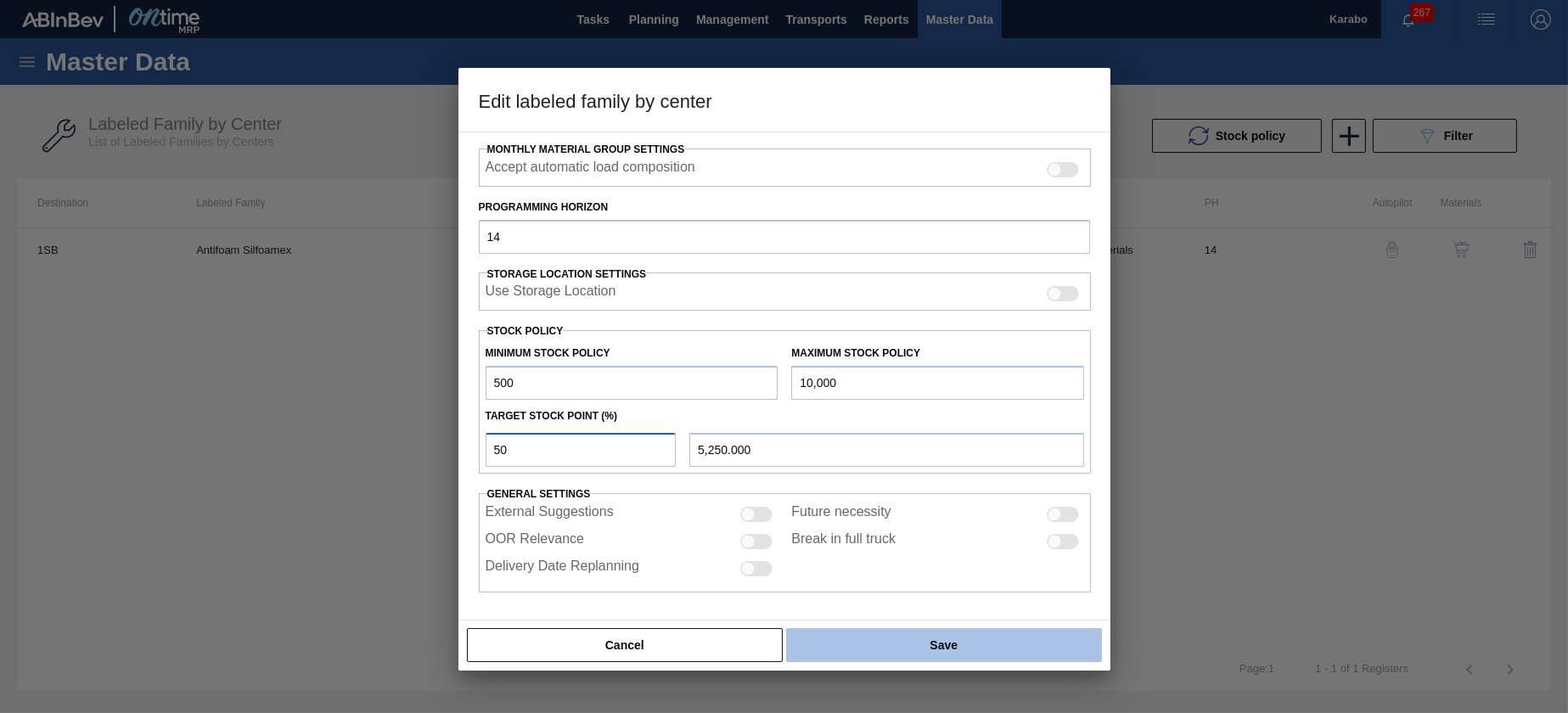
type input "50"
click at [921, 654] on button "Save" at bounding box center [943, 645] width 315 height 34
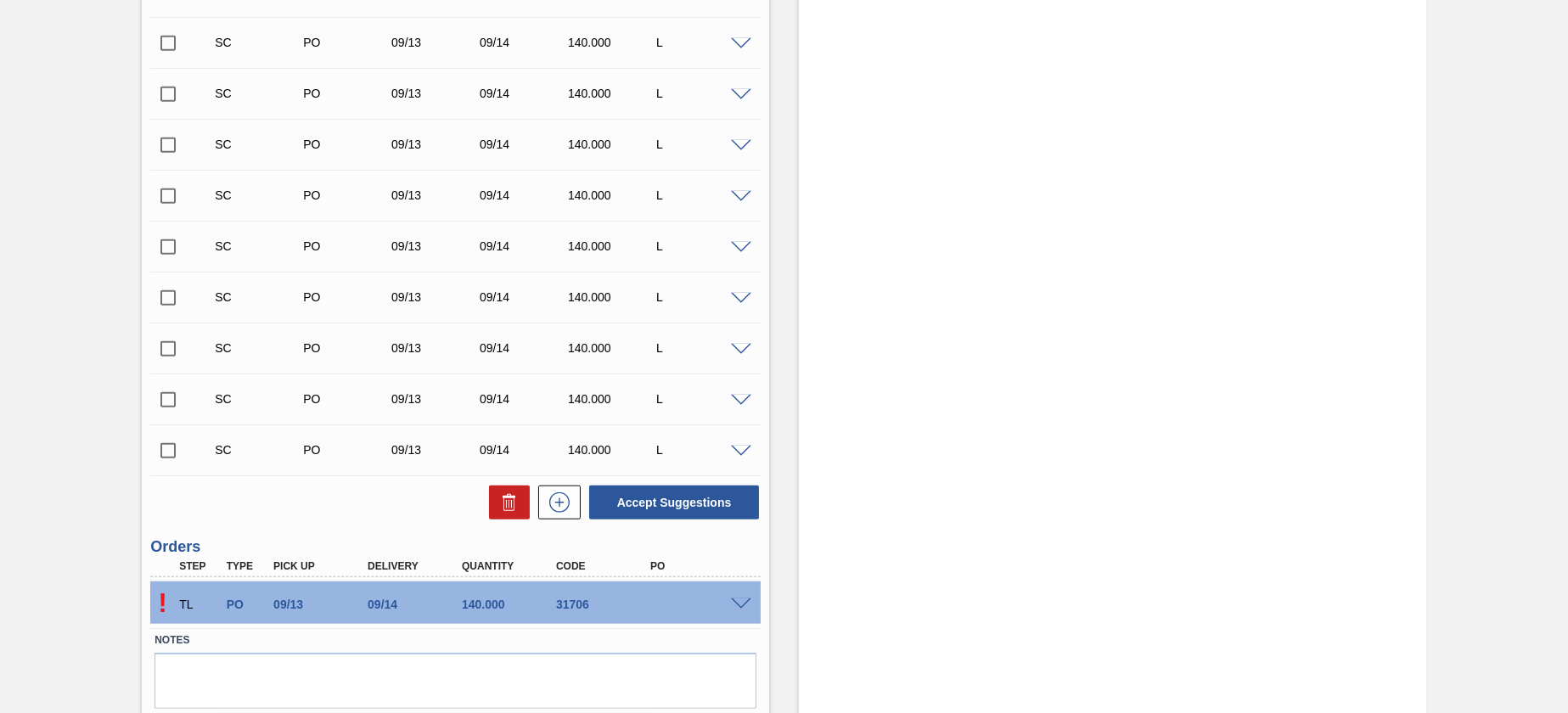
scroll to position [3491, 0]
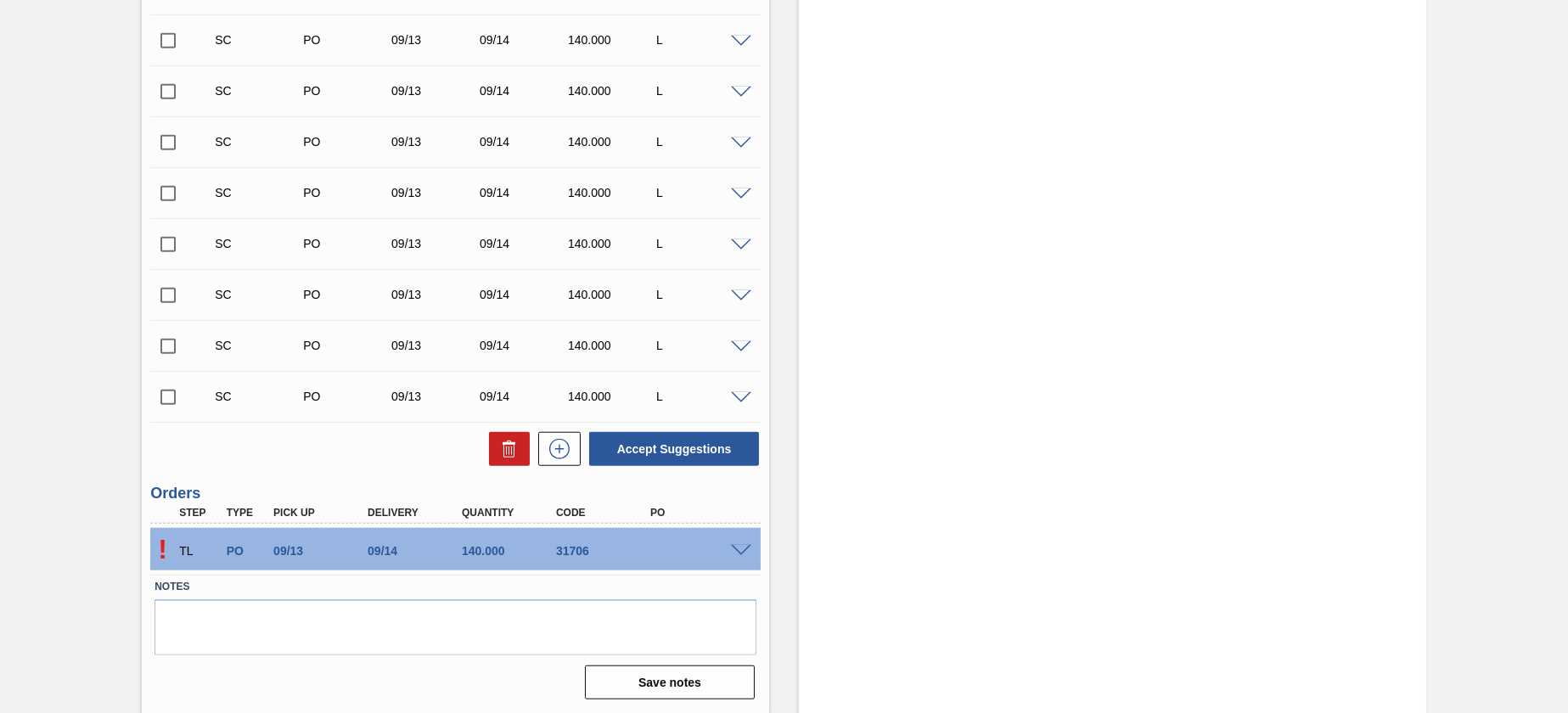
click at [734, 548] on span at bounding box center [741, 551] width 20 height 12
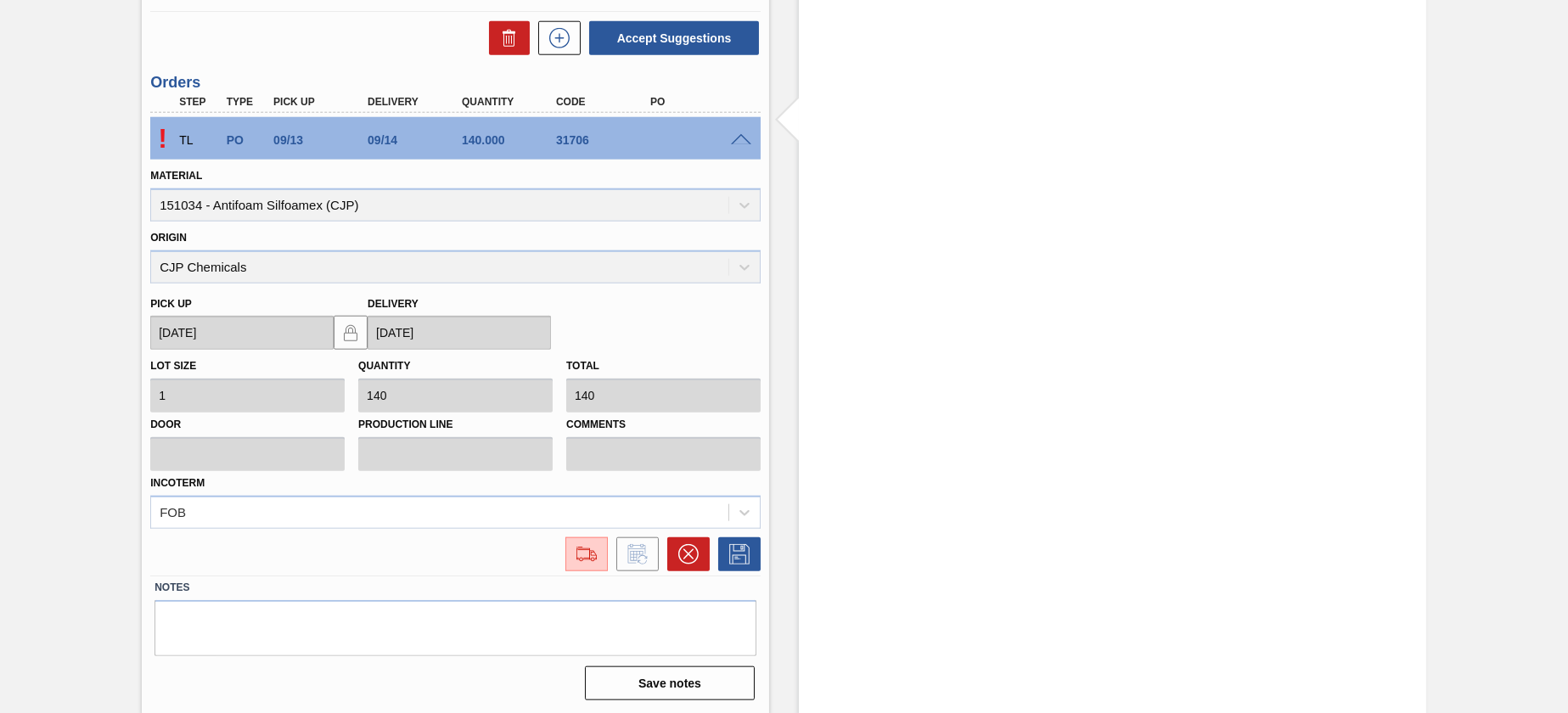
scroll to position [3903, 0]
click at [579, 560] on img at bounding box center [586, 553] width 27 height 20
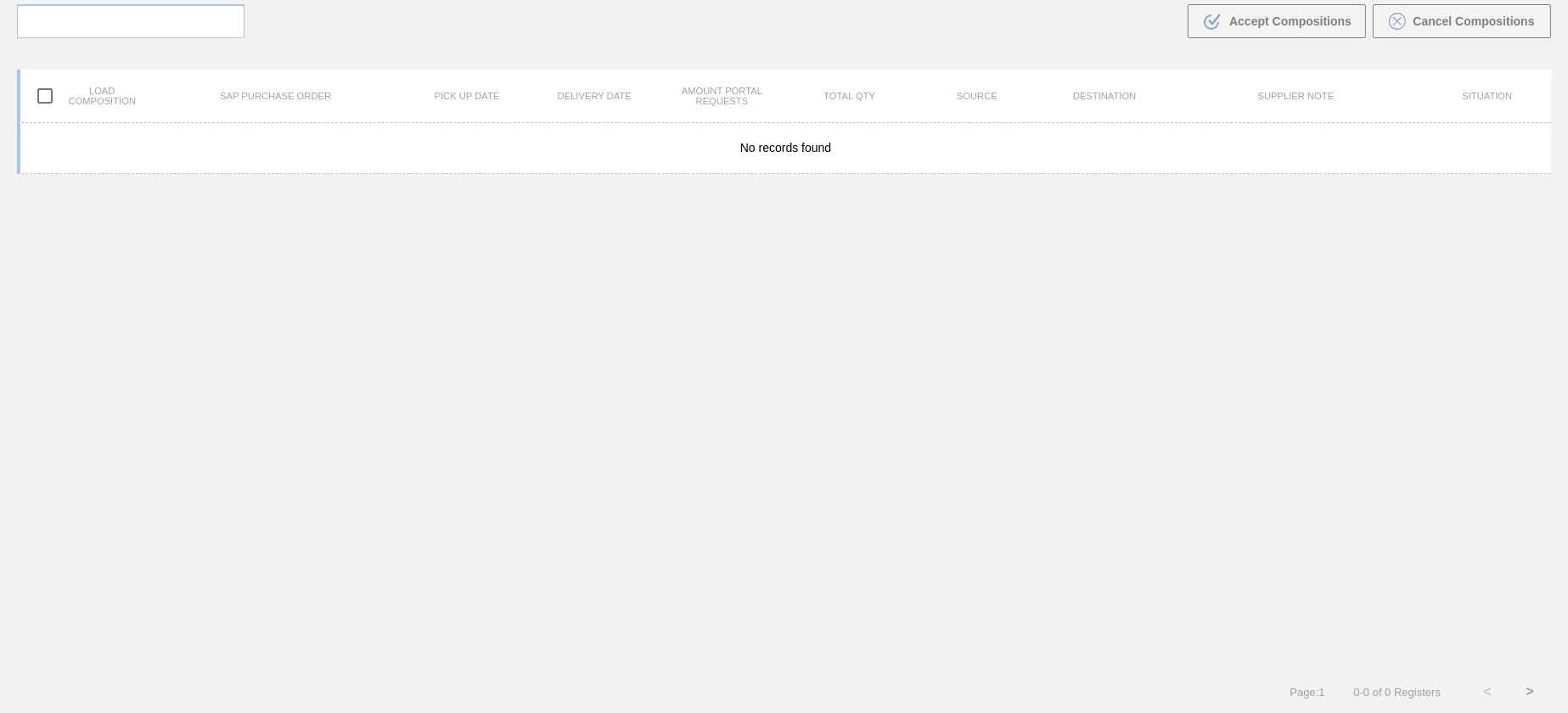
scroll to position [121, 0]
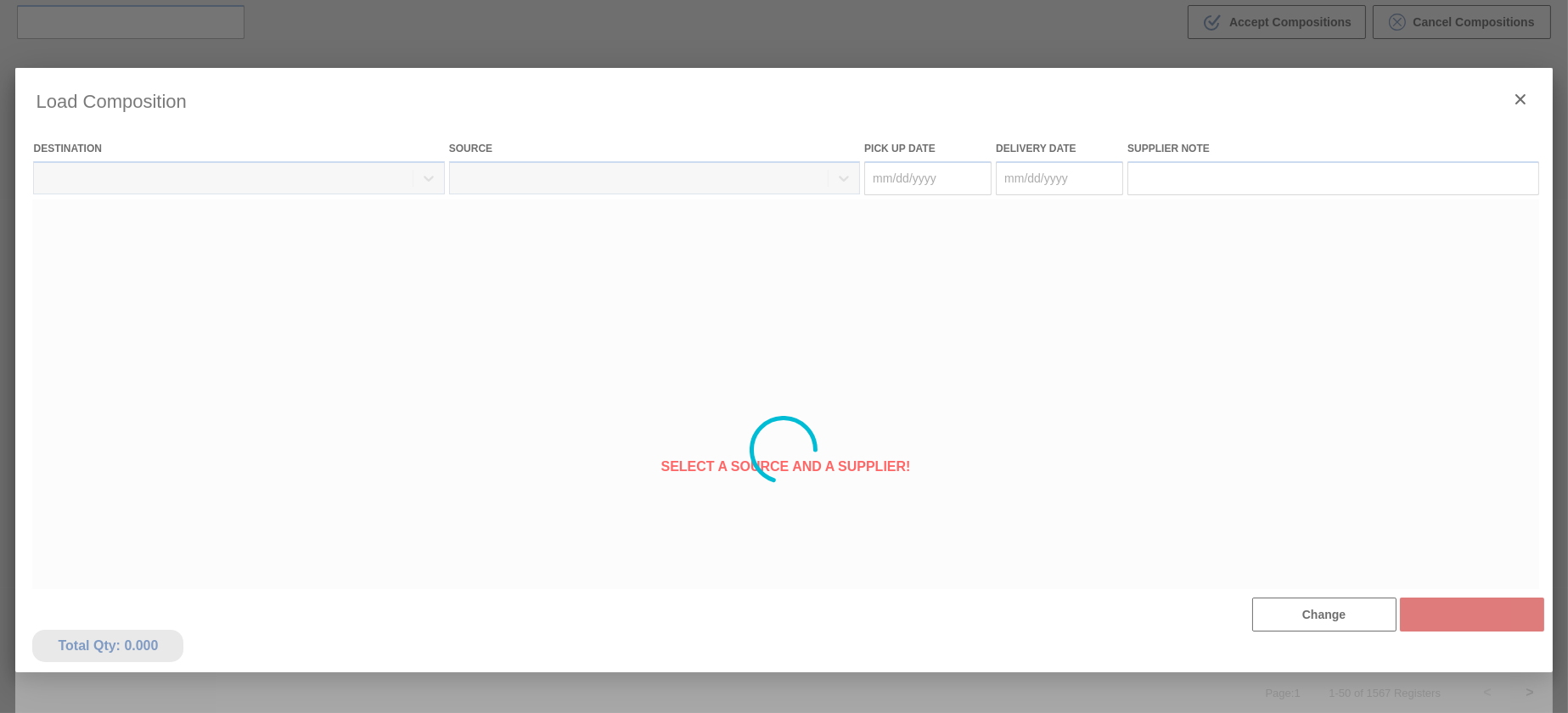
type Date "[DATE]"
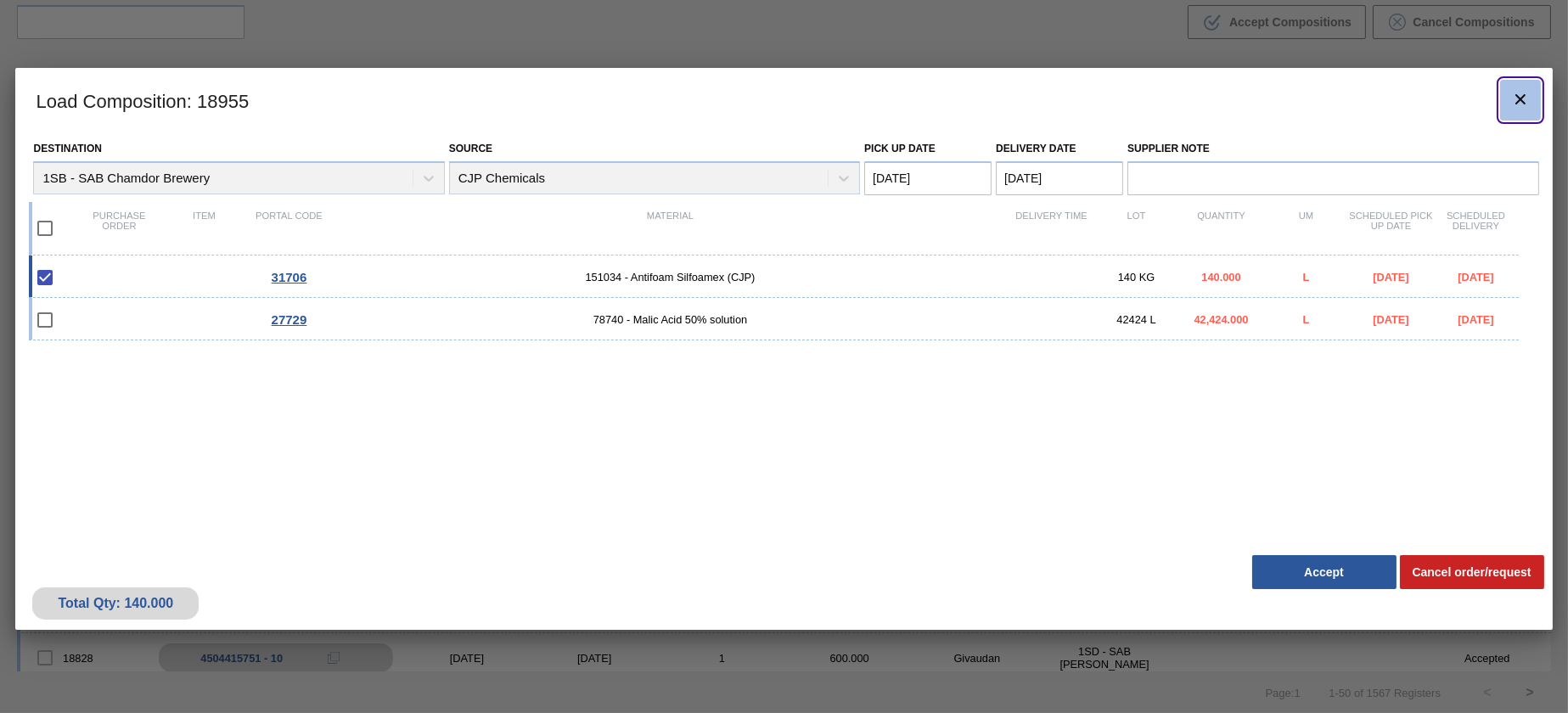
click at [1526, 100] on icon "botão de ícone" at bounding box center [1520, 98] width 20 height 20
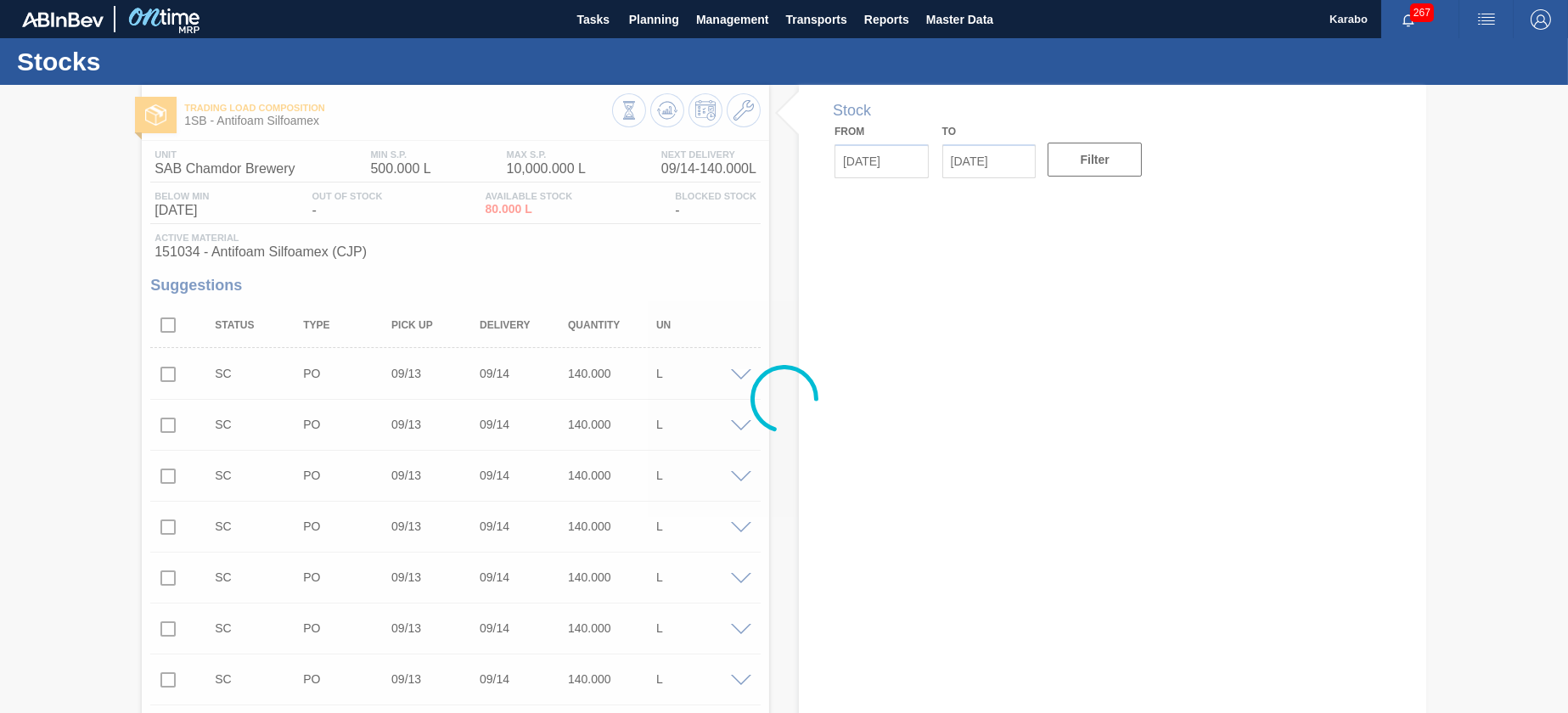
type input "[DATE]"
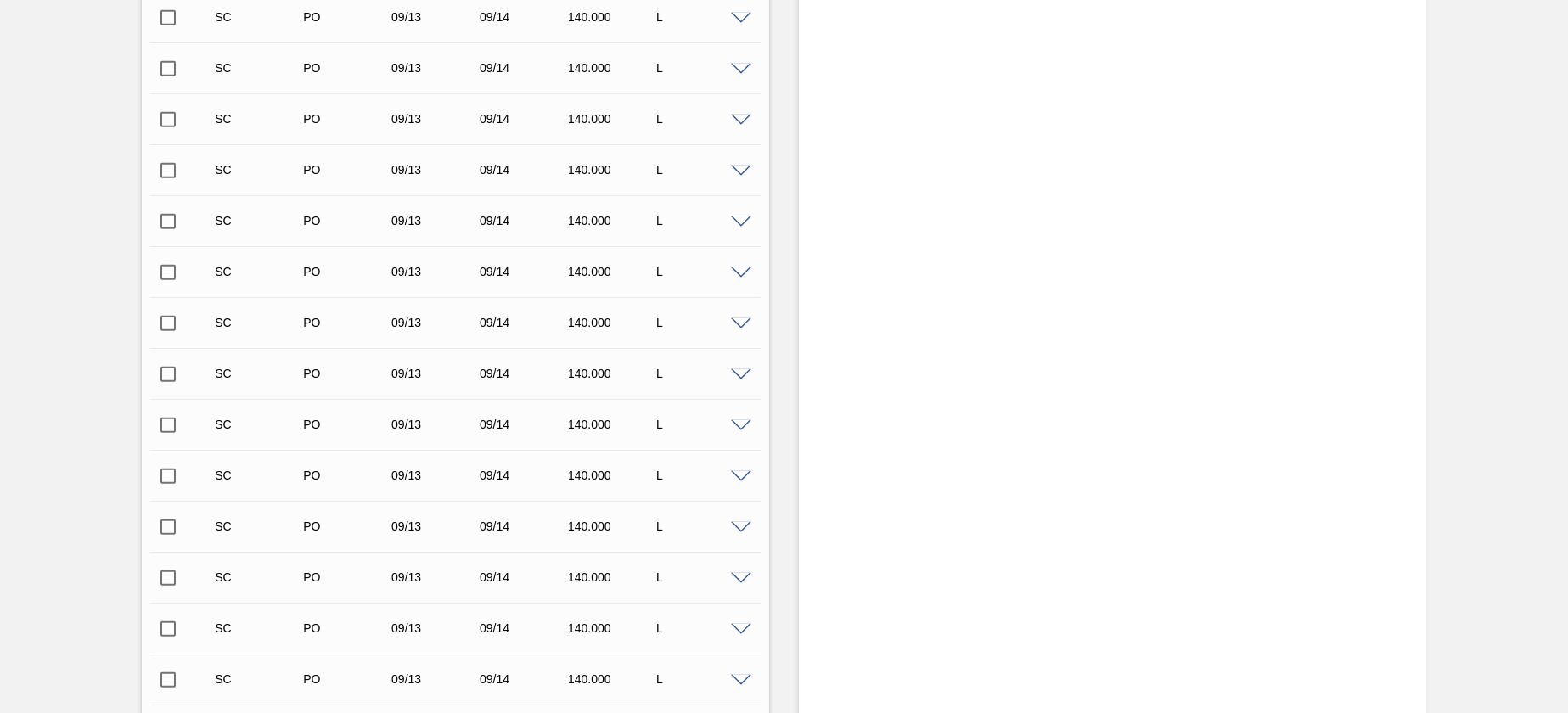
scroll to position [3491, 0]
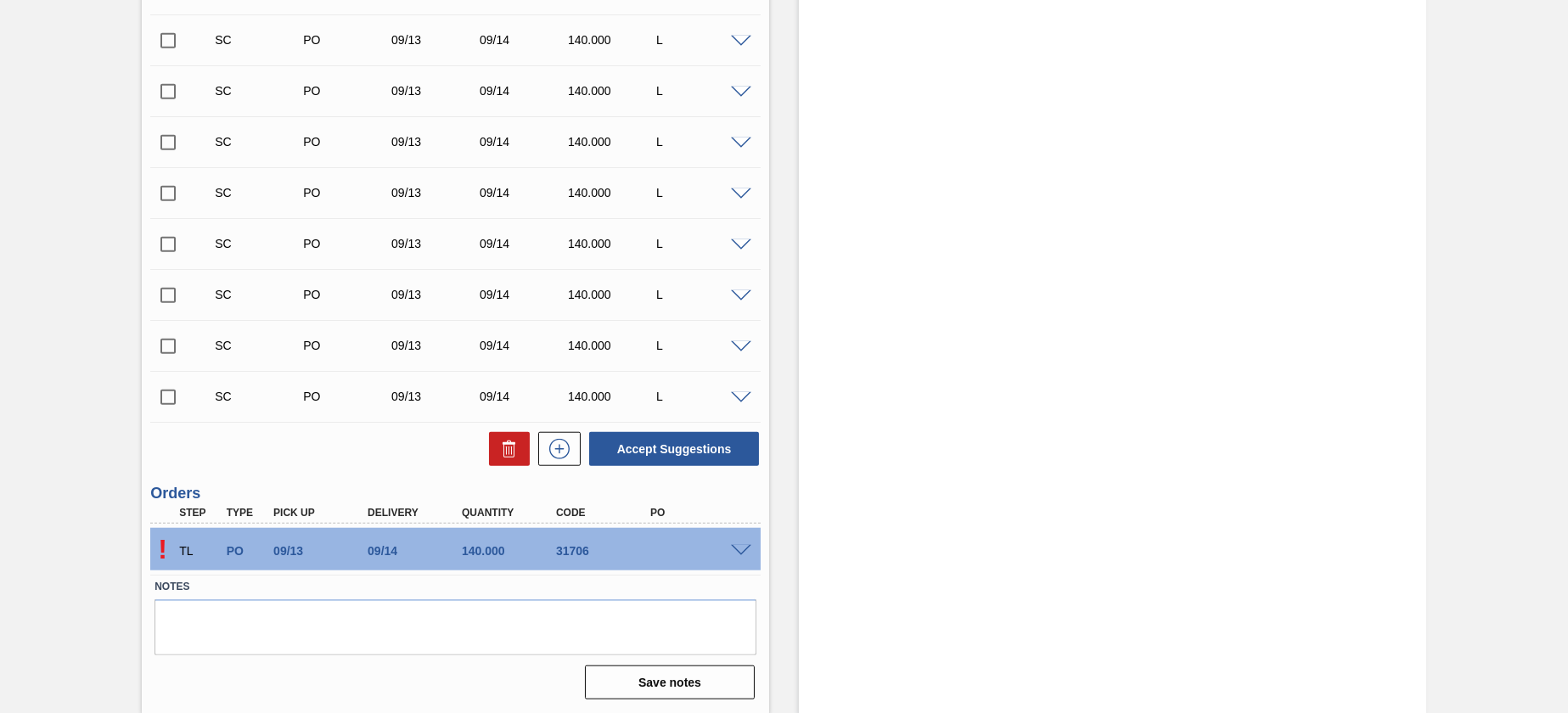
click at [747, 548] on span at bounding box center [741, 551] width 20 height 12
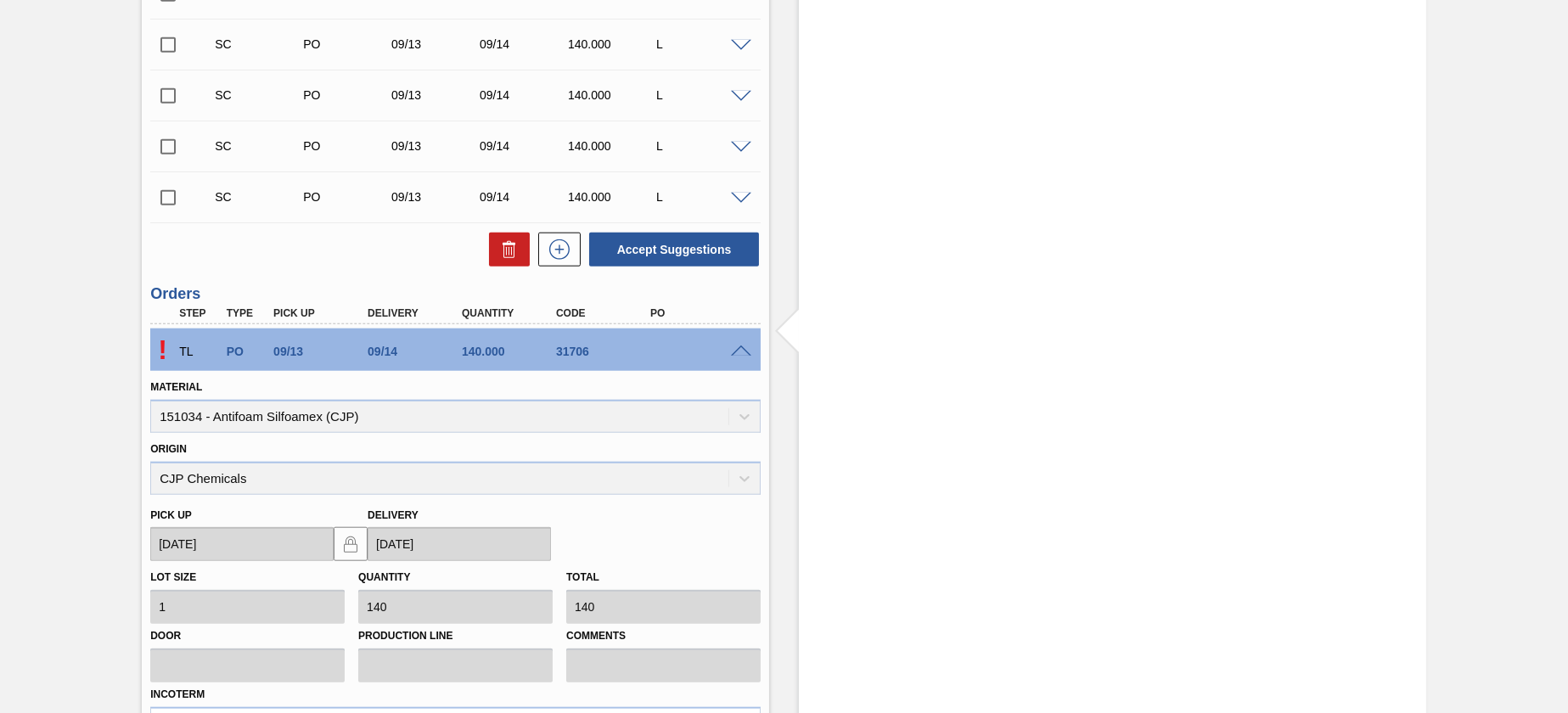
scroll to position [3903, 0]
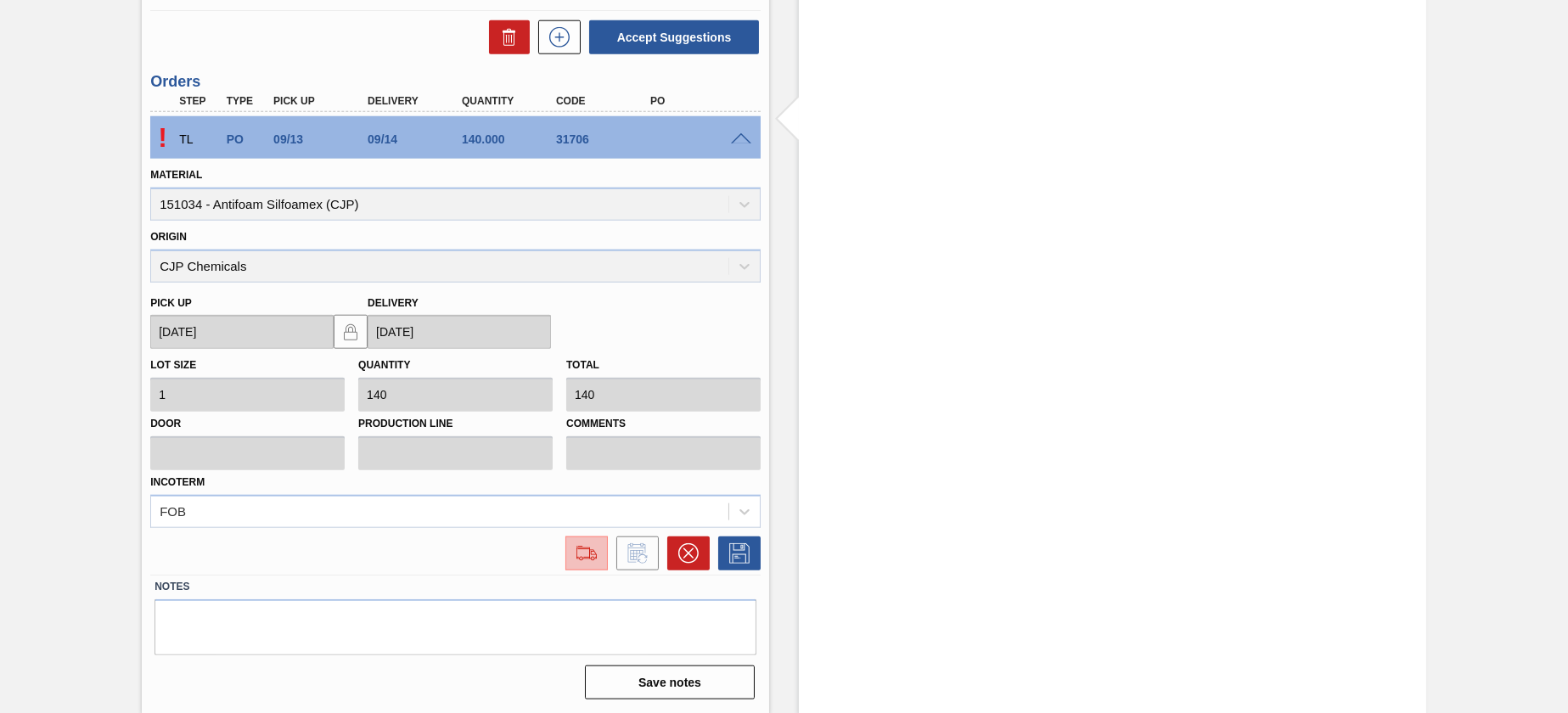
click at [577, 549] on img at bounding box center [586, 553] width 27 height 20
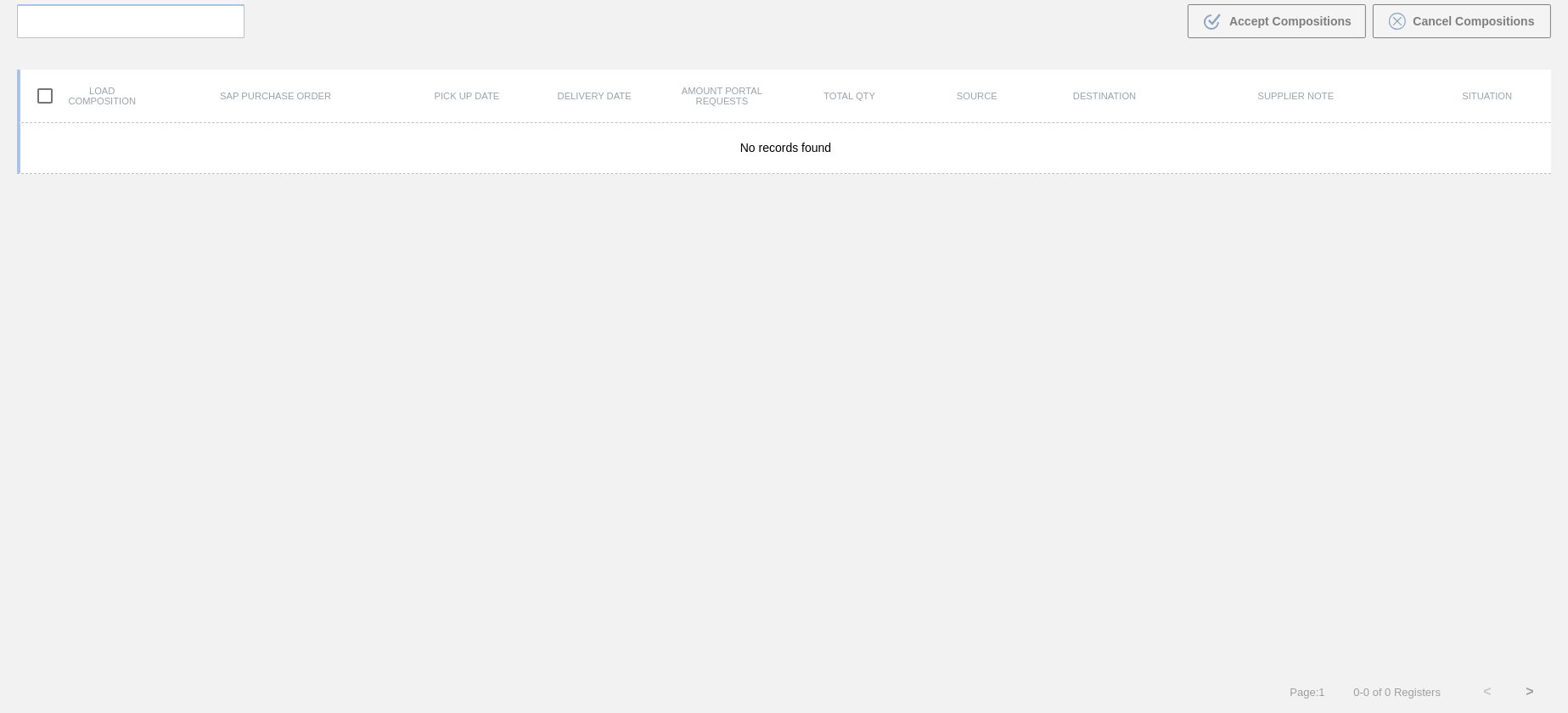
scroll to position [121, 0]
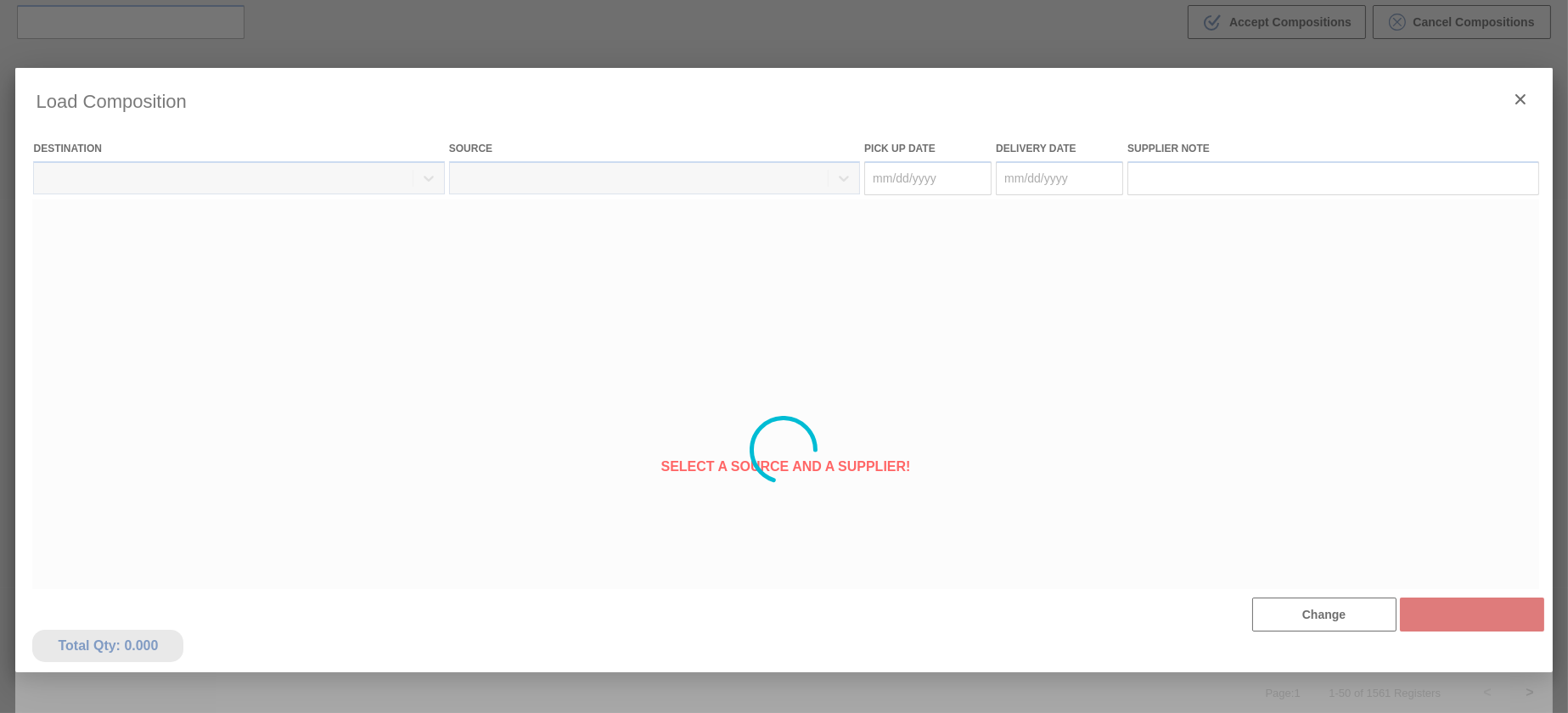
type Date "[DATE]"
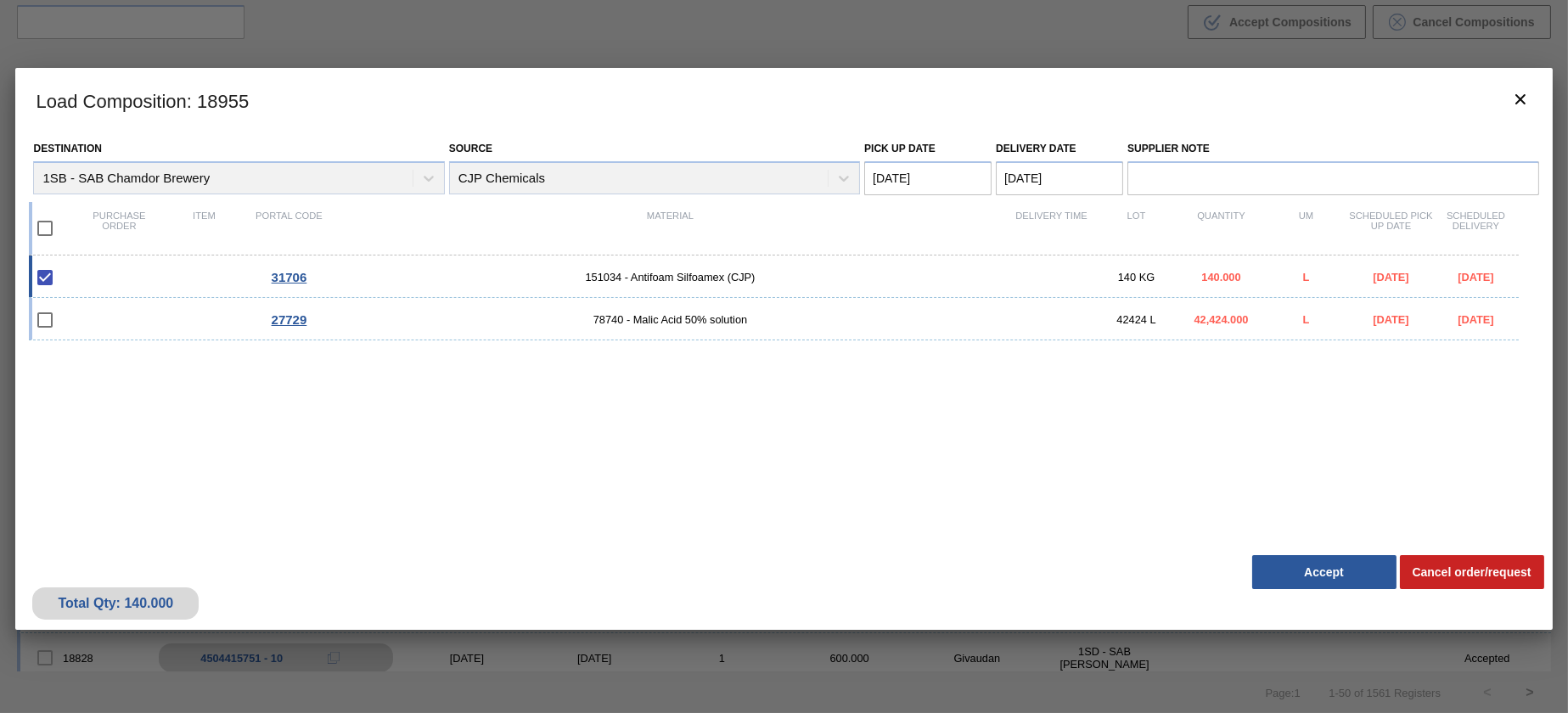
click at [539, 32] on div at bounding box center [784, 356] width 1568 height 713
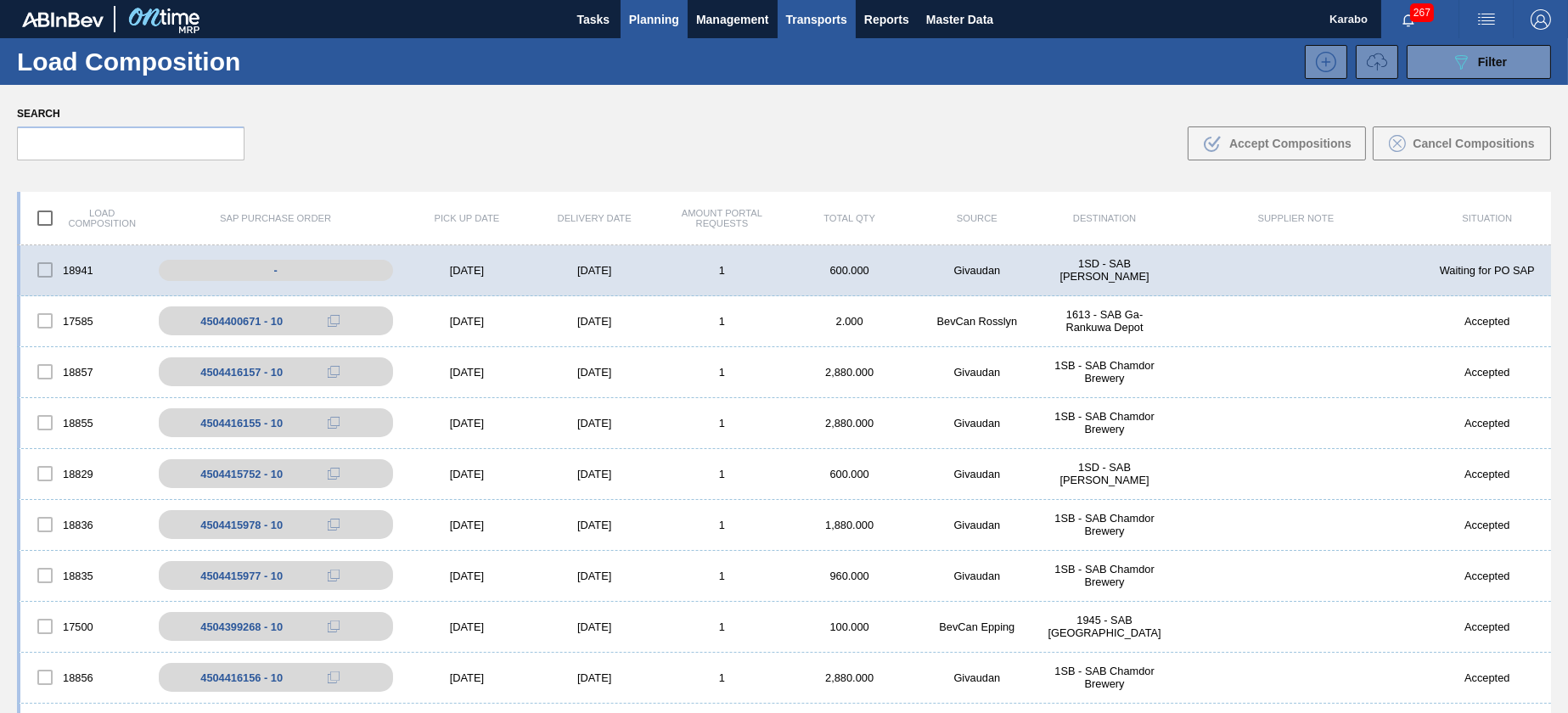
click at [665, 10] on span "Planning" at bounding box center [654, 20] width 50 height 20
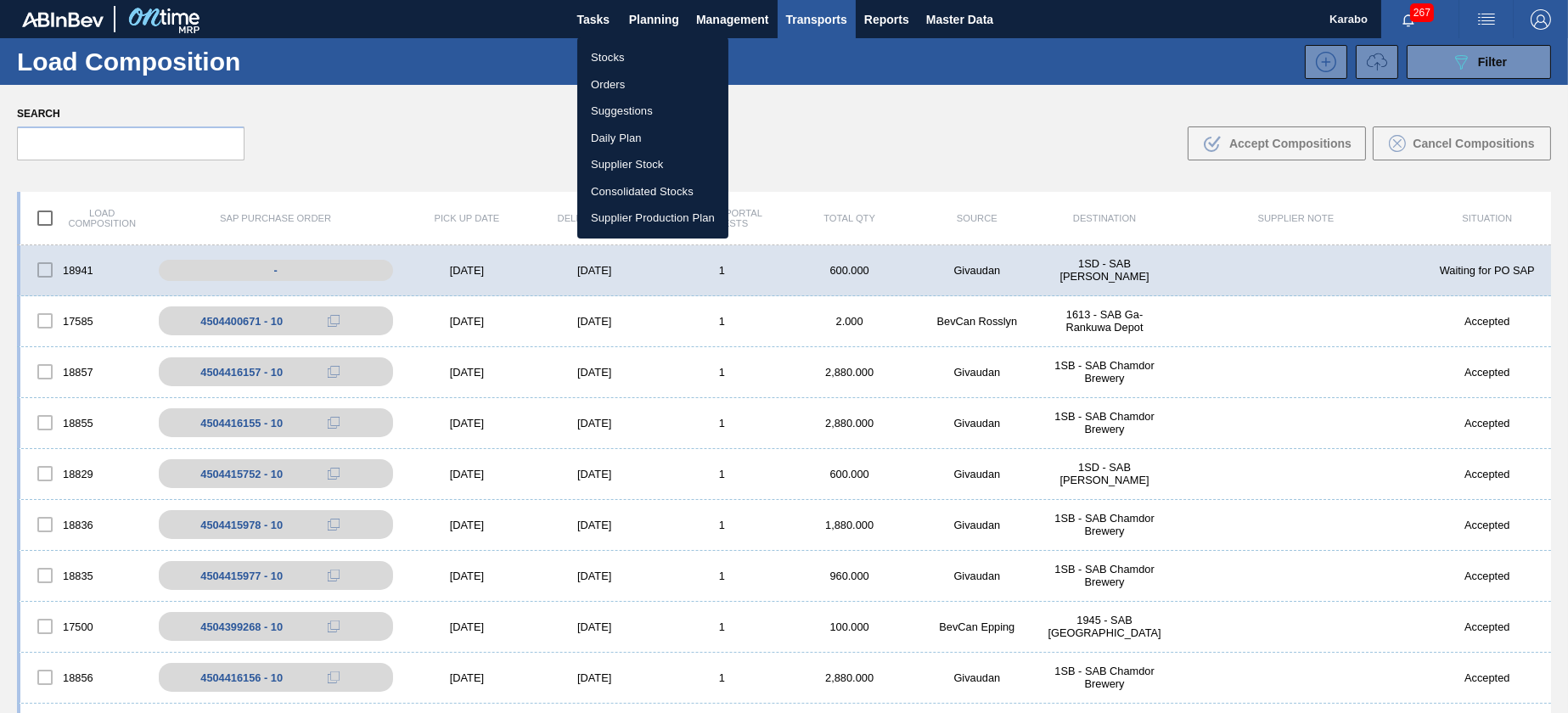
click at [638, 43] on ul "Stocks Orders Suggestions Daily Plan Supplier Stock Consolidated Stocks Supplie…" at bounding box center [653, 137] width 151 height 201
click at [663, 43] on ul "Stocks Orders Suggestions Daily Plan Supplier Stock Consolidated Stocks Supplie…" at bounding box center [653, 137] width 151 height 201
click at [663, 44] on li "Stocks" at bounding box center [653, 58] width 151 height 27
click at [639, 66] on li "Stocks" at bounding box center [653, 58] width 151 height 27
